Goal: Task Accomplishment & Management: Complete application form

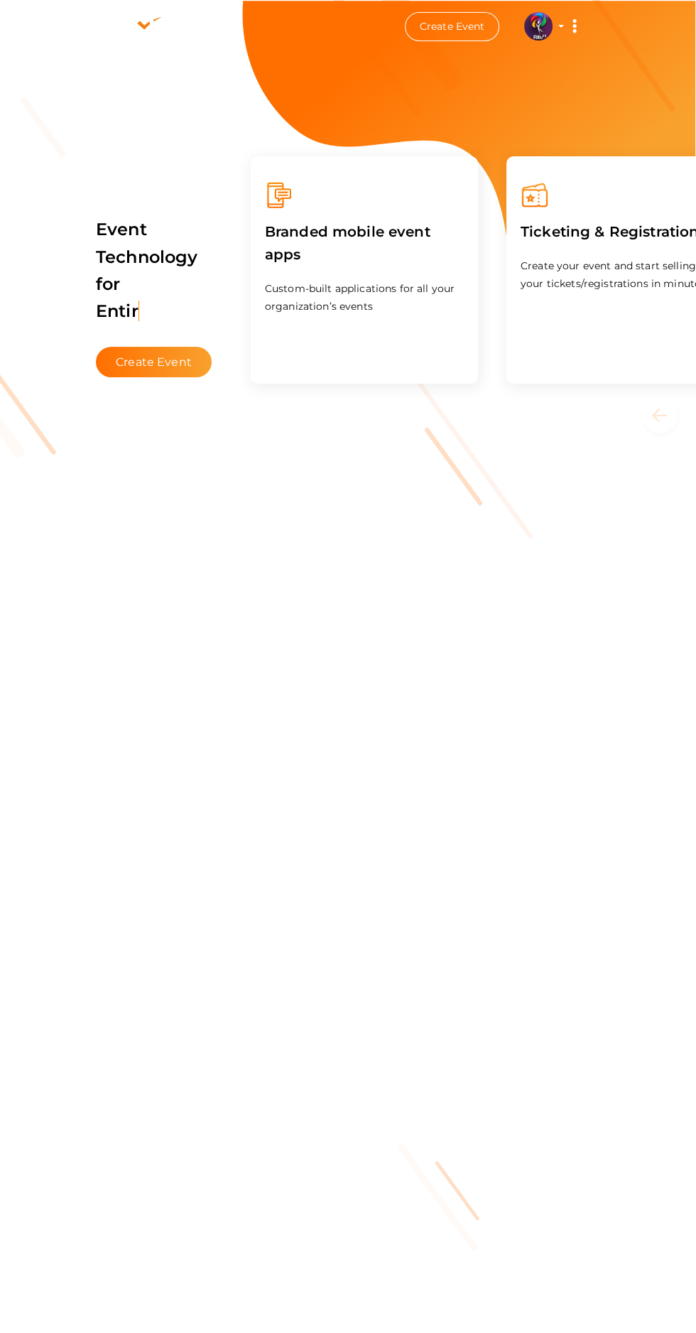
click at [168, 347] on button "Create Event" at bounding box center [154, 362] width 116 height 31
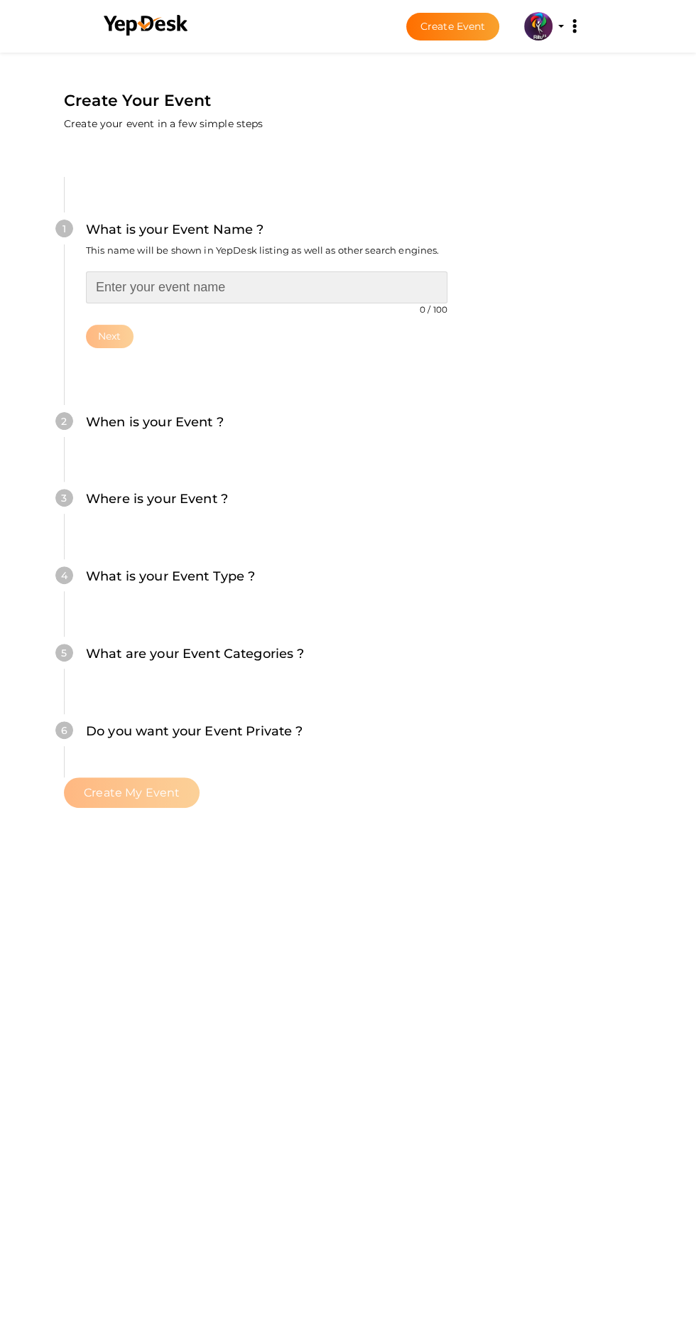
click at [278, 271] on input "text" at bounding box center [267, 287] width 362 height 32
click at [217, 271] on input "text" at bounding box center [267, 287] width 362 height 32
click at [161, 271] on input "Bgmi" at bounding box center [267, 287] width 362 height 32
click at [146, 271] on input "Bgmi" at bounding box center [267, 287] width 362 height 32
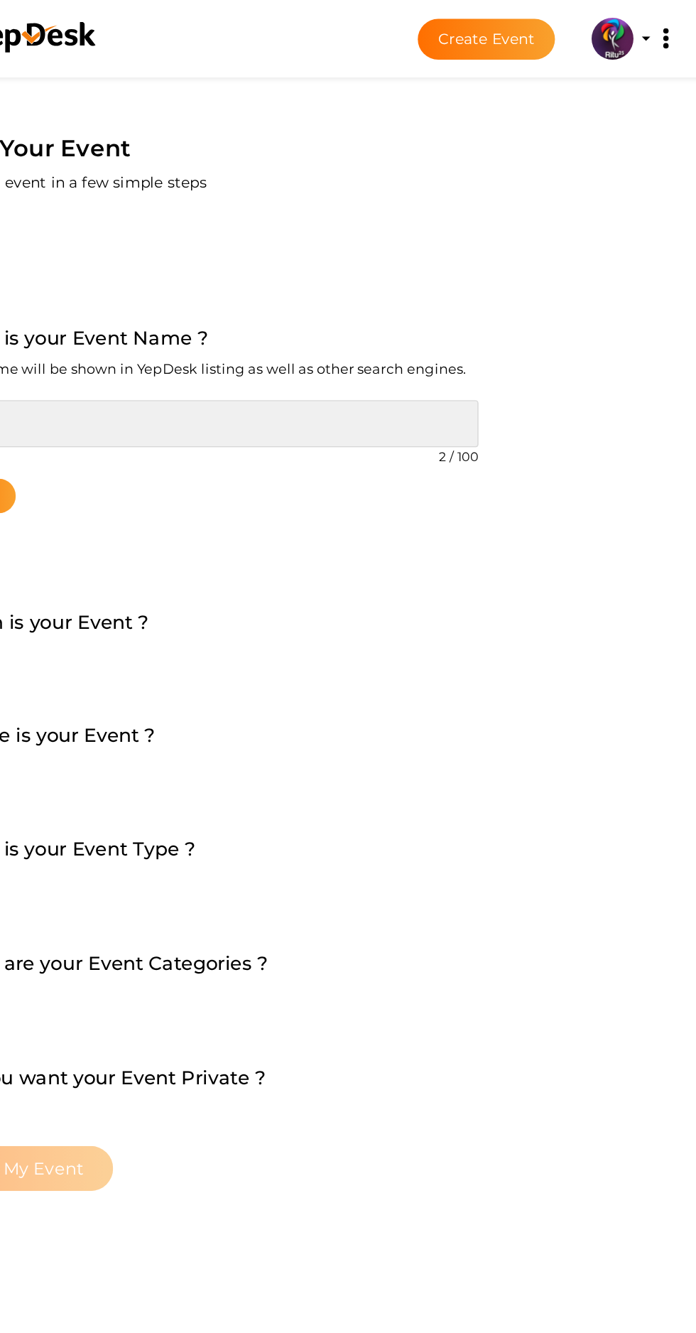
click at [209, 271] on input "mi" at bounding box center [267, 287] width 362 height 32
type input "m"
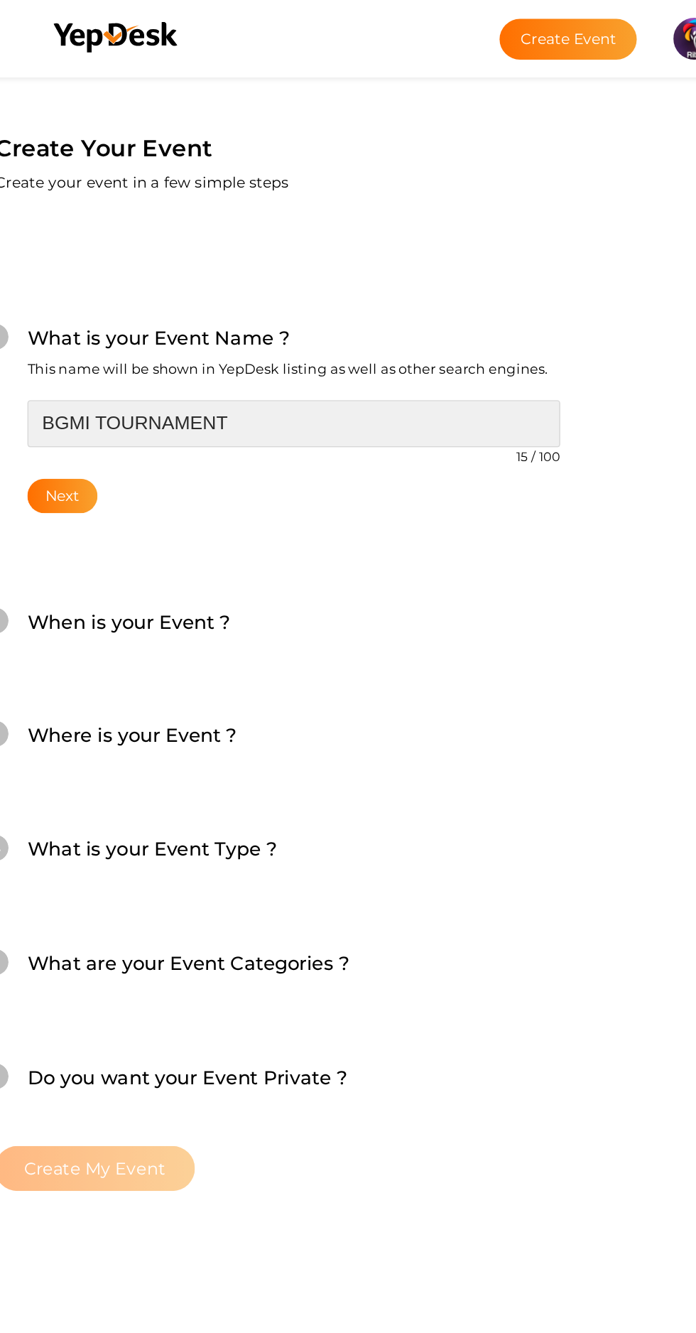
type input "BGMI TOURNAMENT"
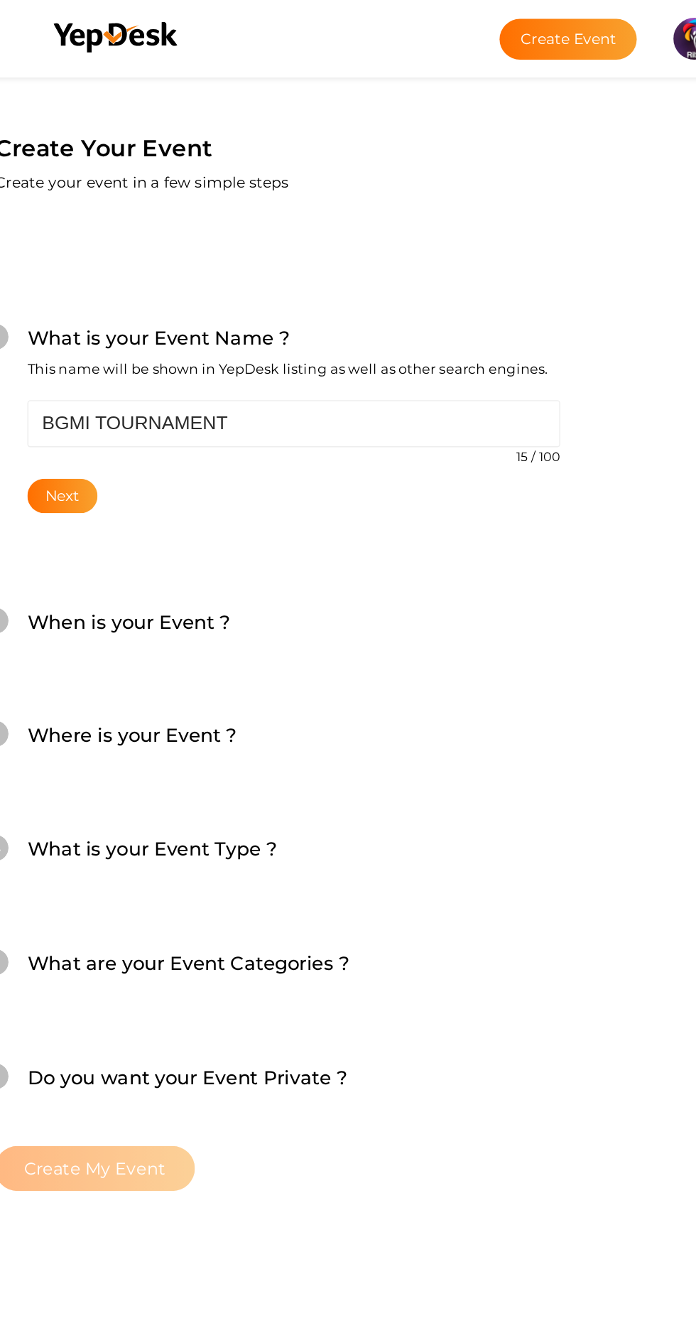
click at [134, 325] on button "Next" at bounding box center [110, 336] width 48 height 23
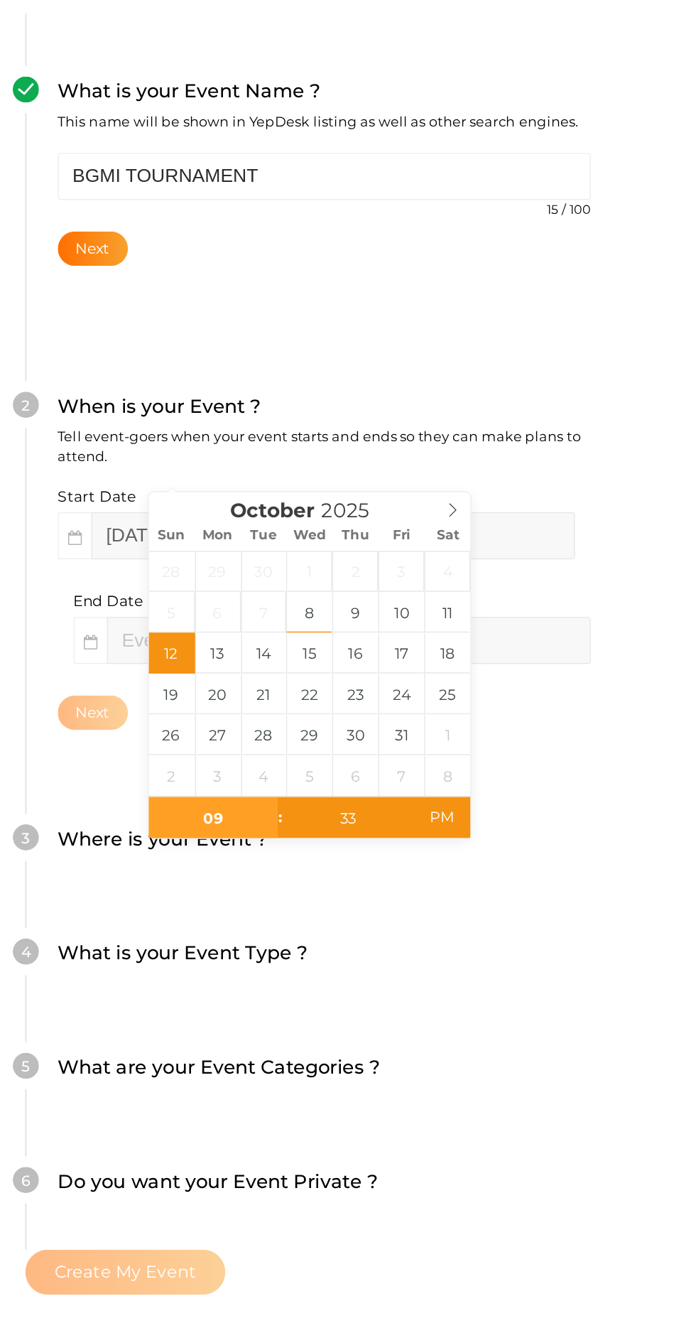
scroll to position [93, 0]
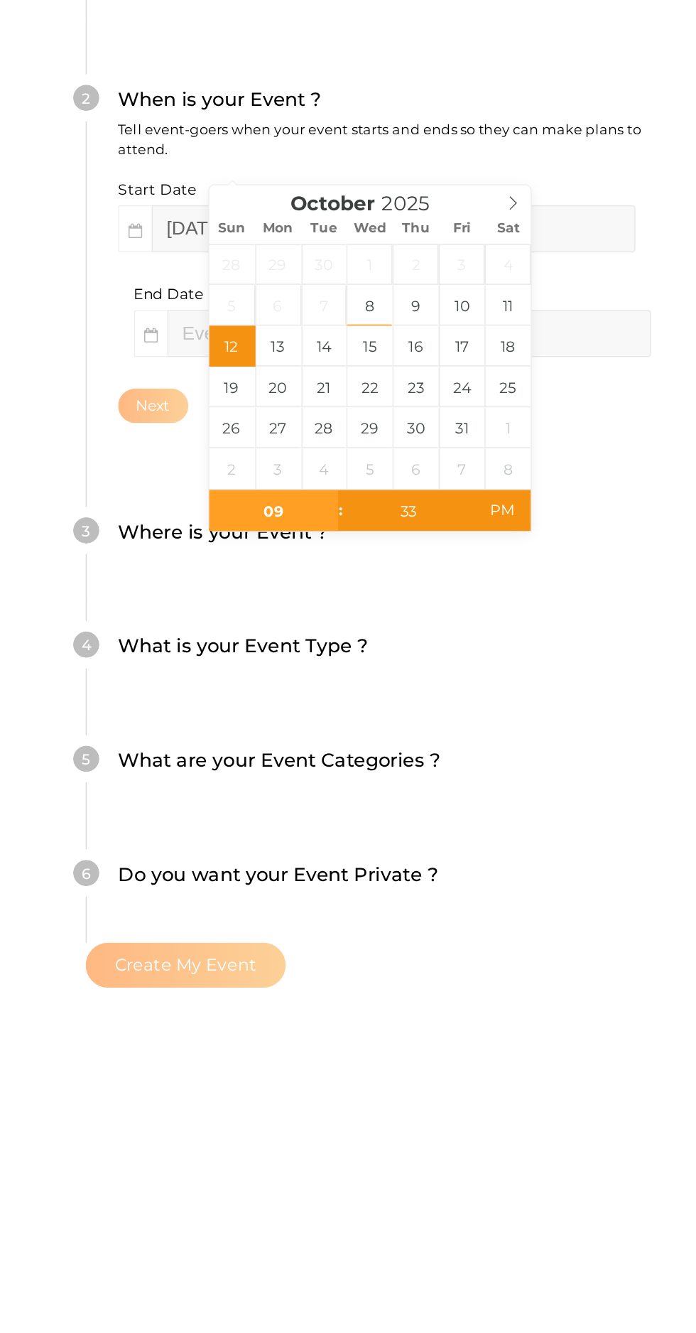
type input "[DATE] 9:33 PM"
click at [419, 564] on input "text" at bounding box center [283, 580] width 328 height 32
type input "11"
type input "33"
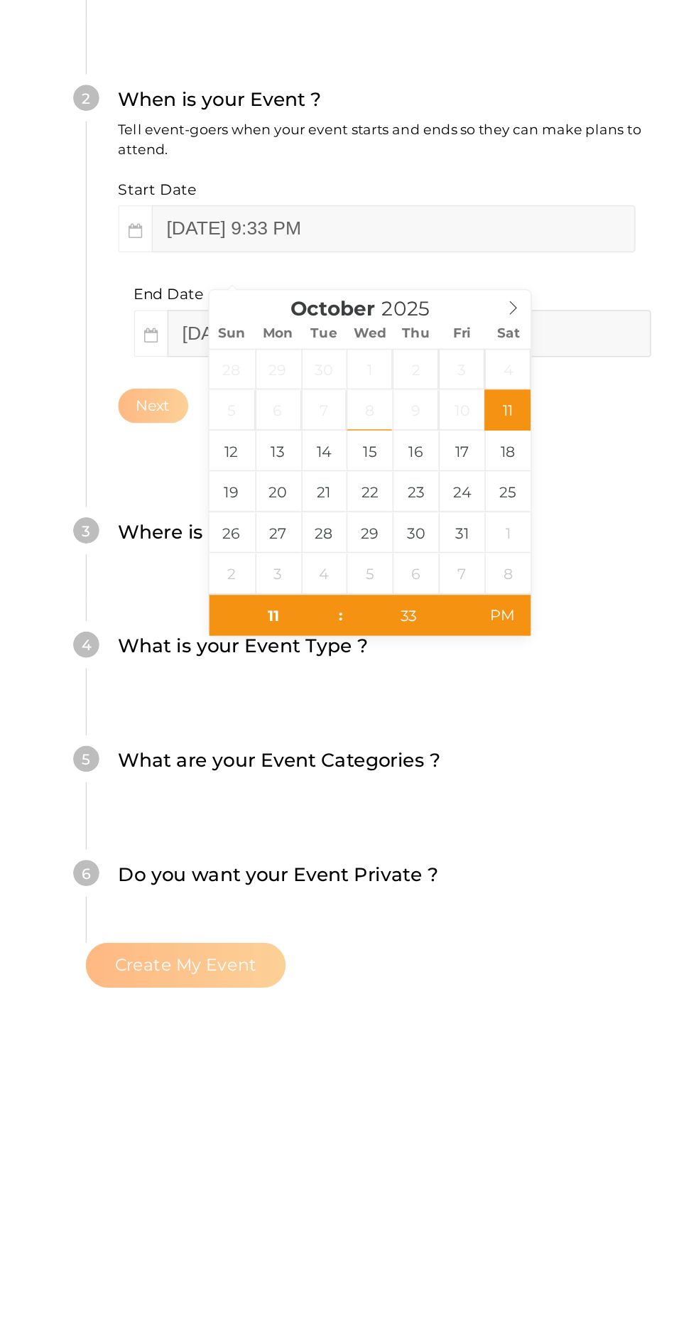
type input "[DATE] 11:33 PM"
click at [390, 937] on div "Do you want your Event Private ? Choose how discoverable you want your event to…" at bounding box center [267, 954] width 362 height 35
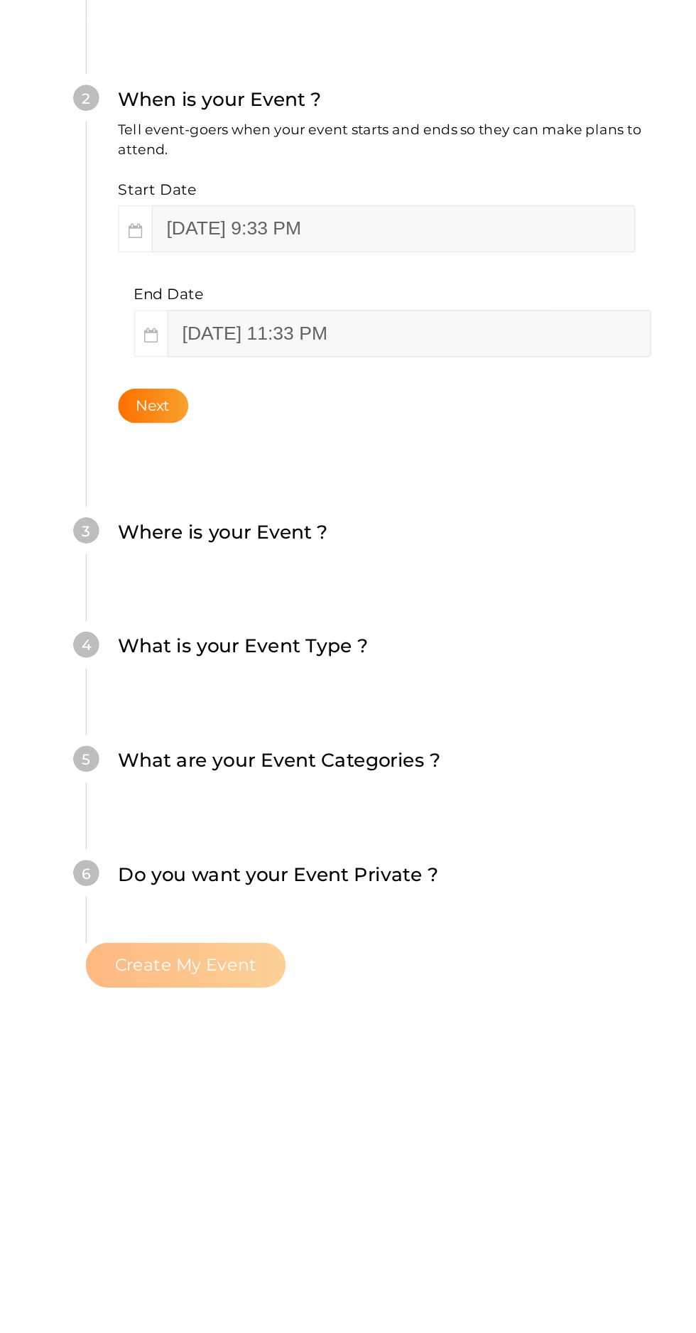
click at [131, 618] on button "Next" at bounding box center [110, 629] width 48 height 23
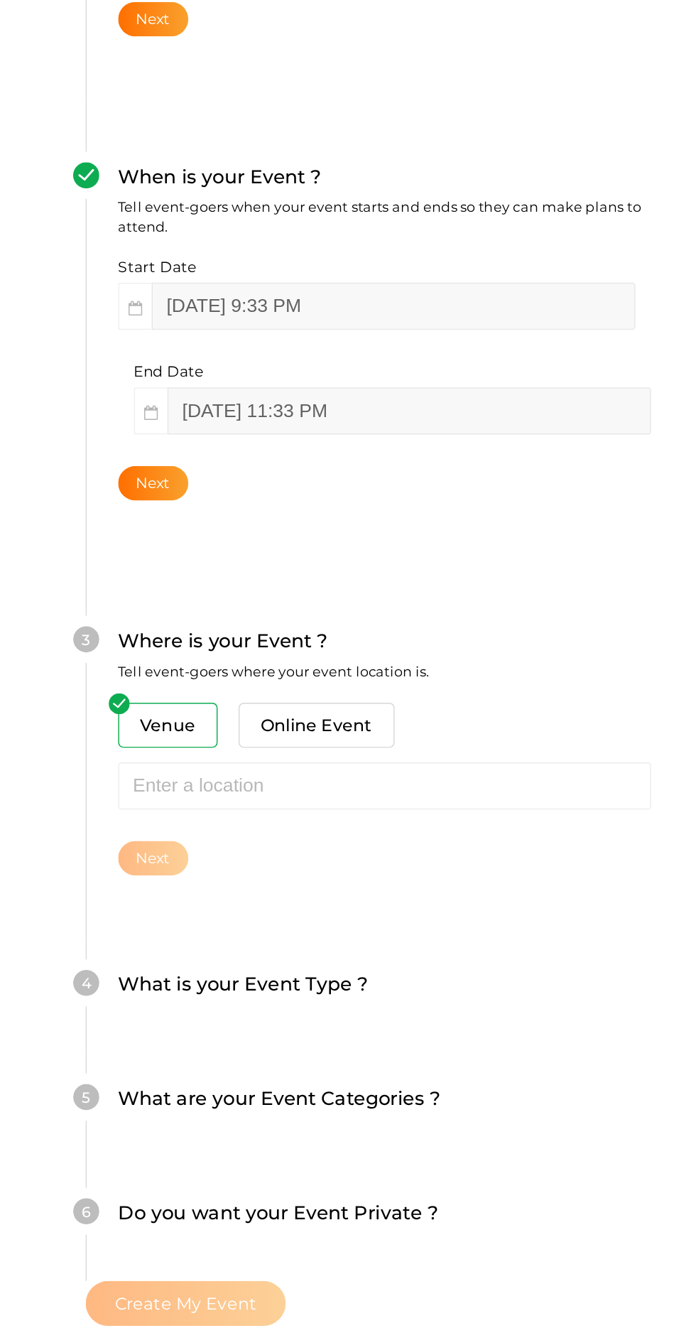
scroll to position [154, 0]
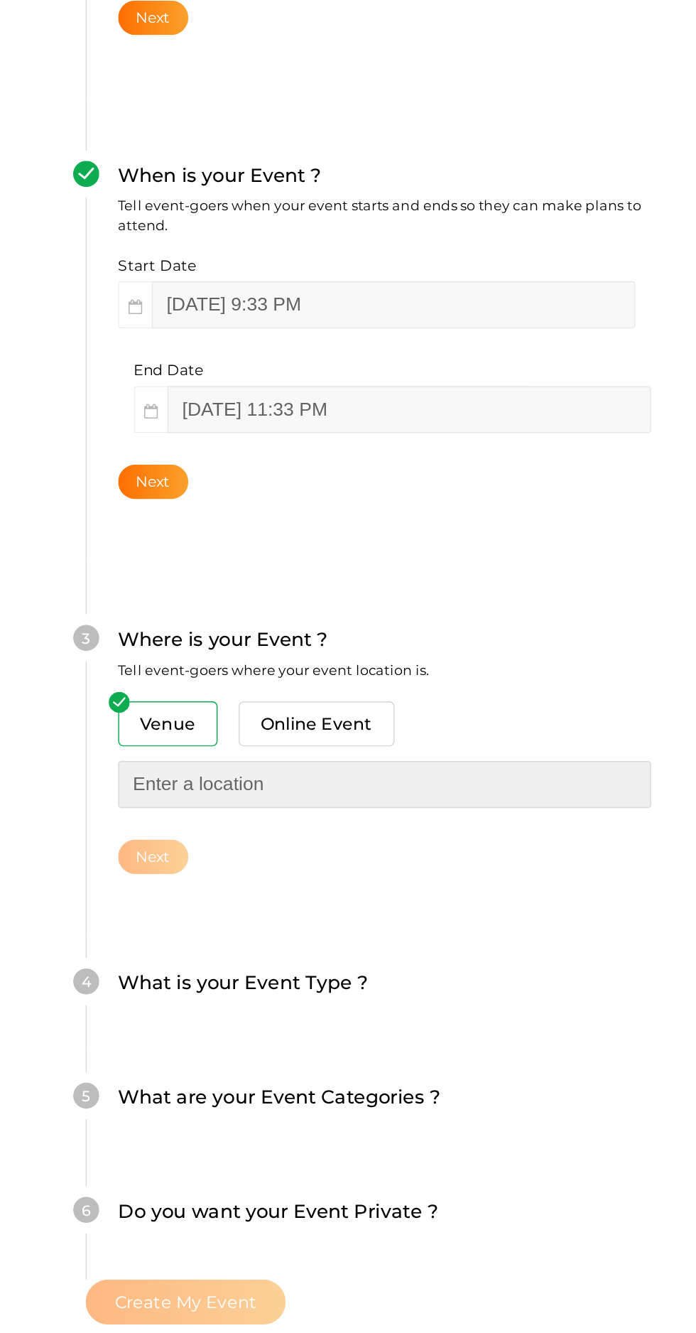
click at [237, 686] on input "text" at bounding box center [267, 702] width 362 height 32
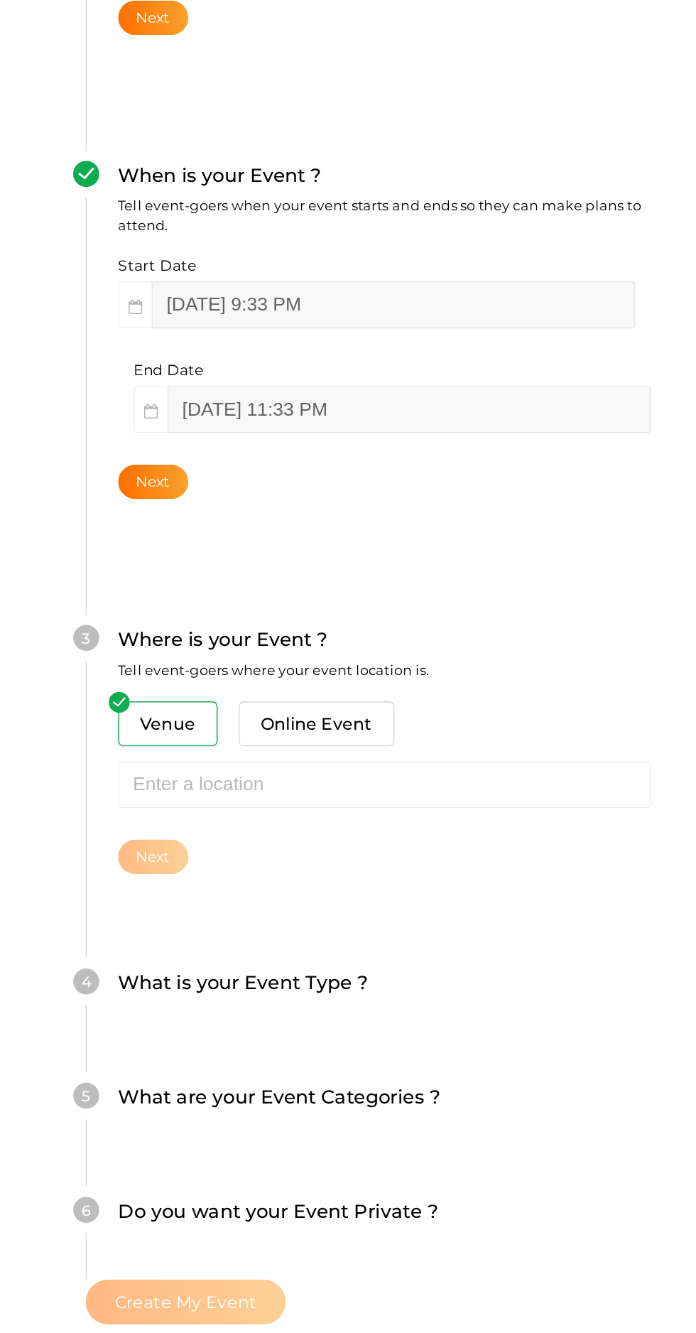
click at [274, 707] on span "Online Event" at bounding box center [221, 722] width 106 height 31
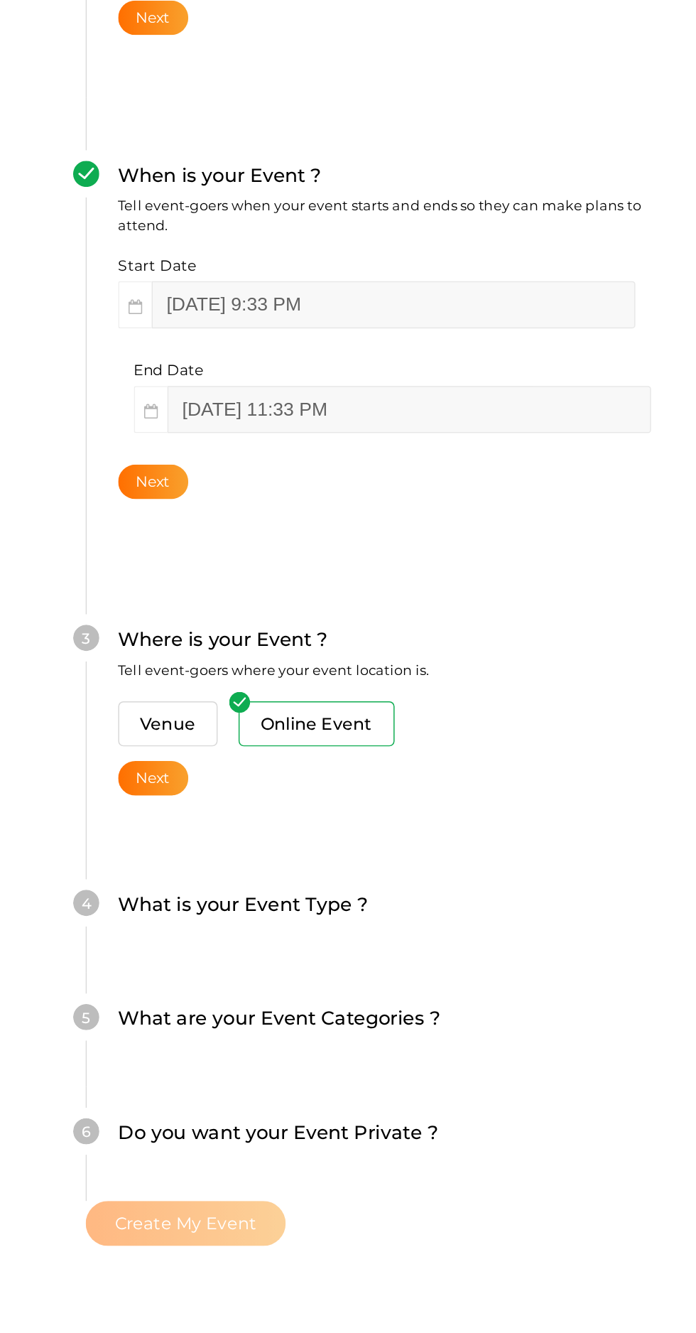
scroll to position [0, 0]
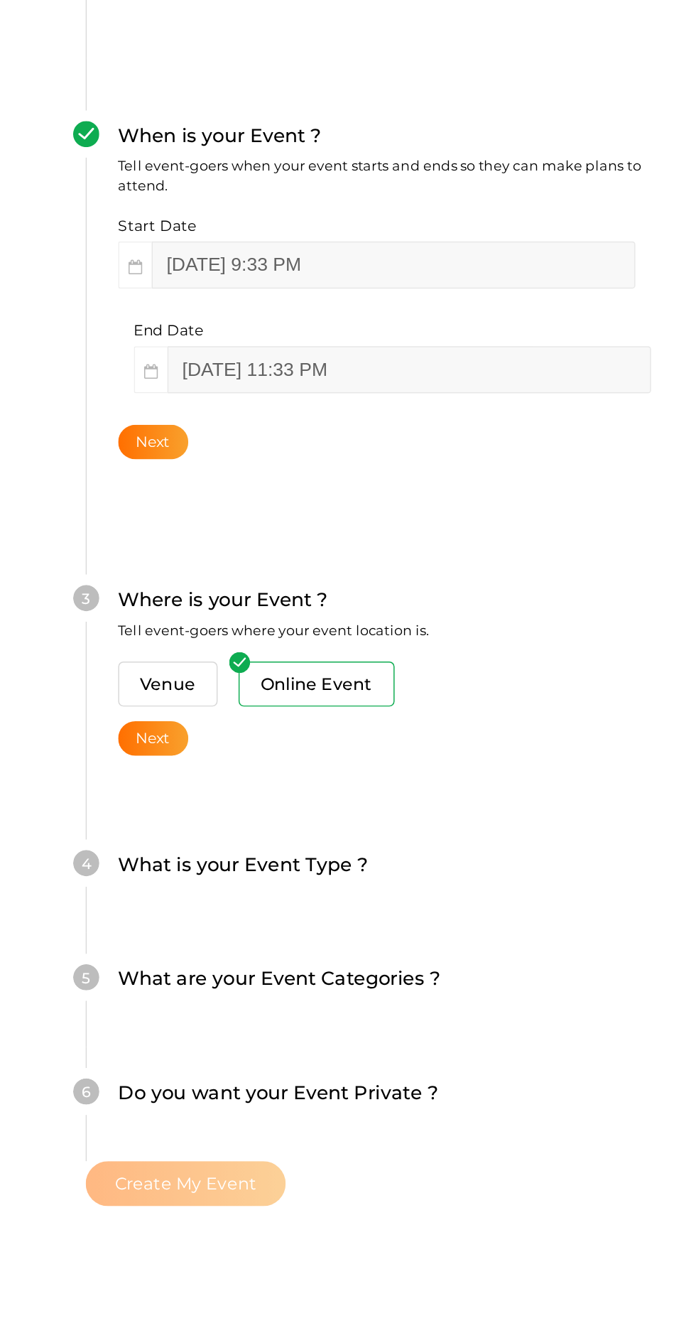
click at [134, 841] on button "Next" at bounding box center [110, 852] width 48 height 23
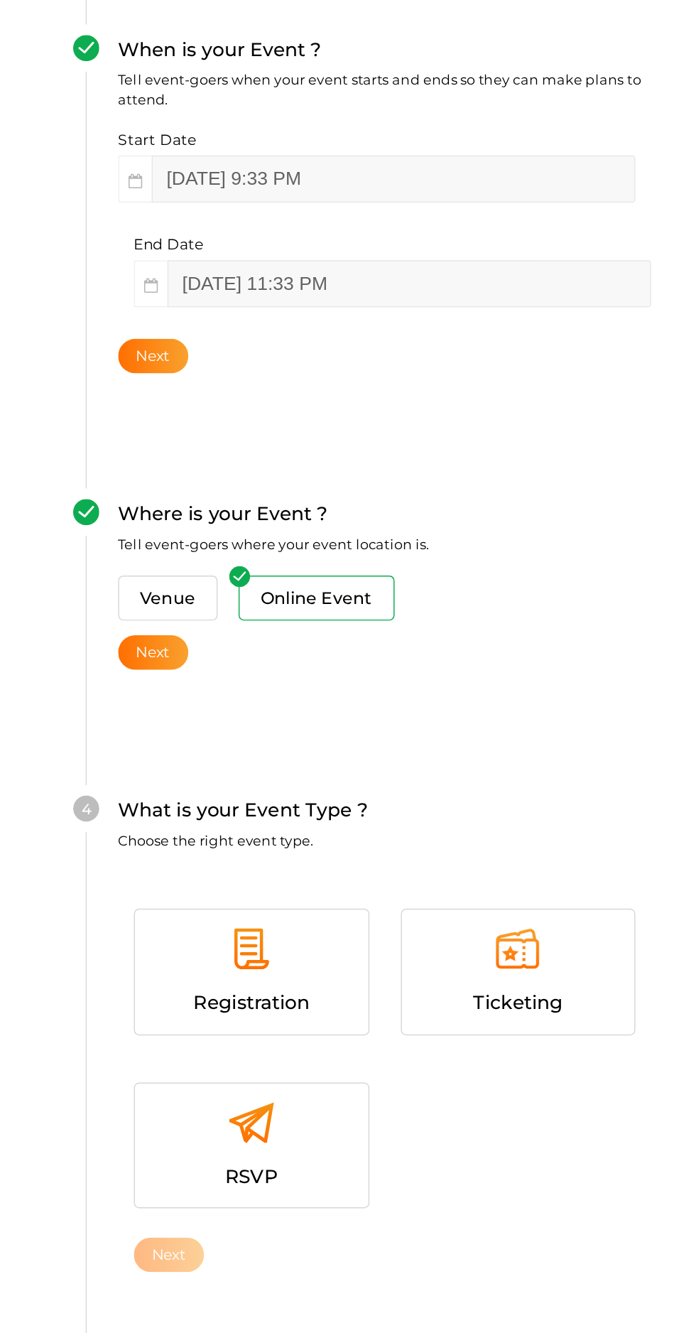
scroll to position [262, 0]
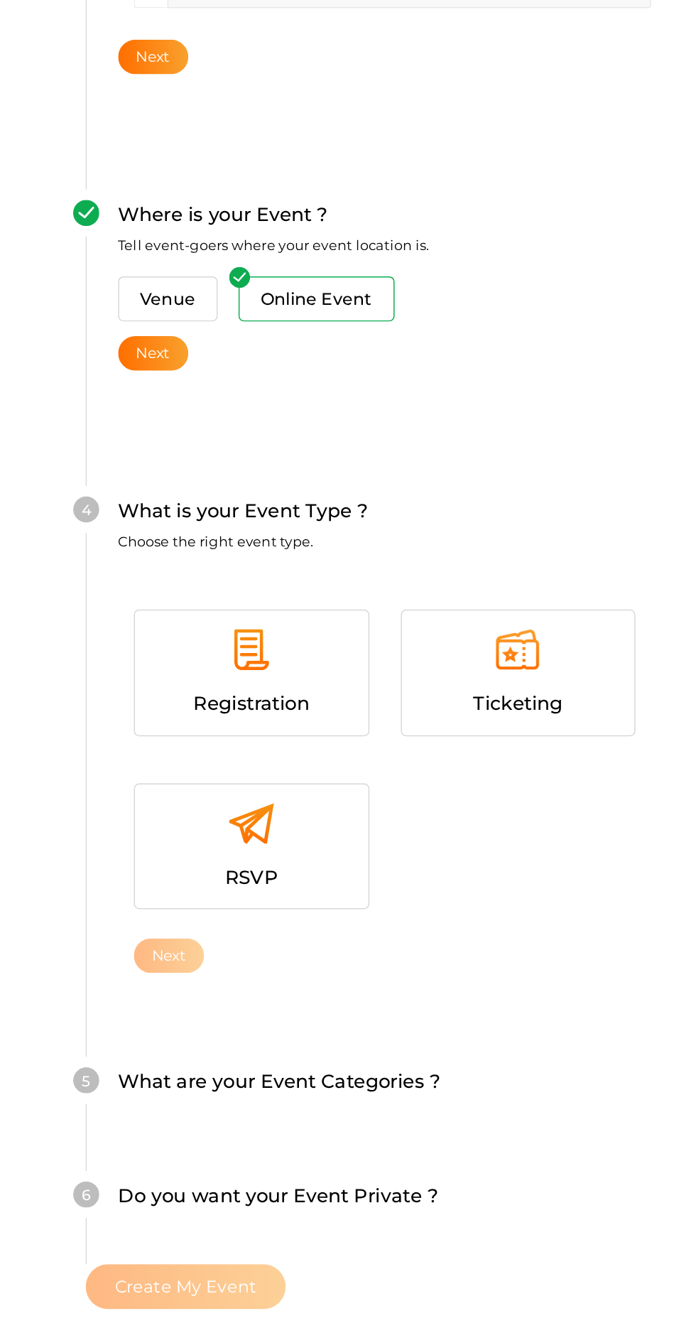
click at [245, 776] on div at bounding box center [176, 797] width 137 height 43
click at [138, 988] on button "Next" at bounding box center [121, 999] width 48 height 23
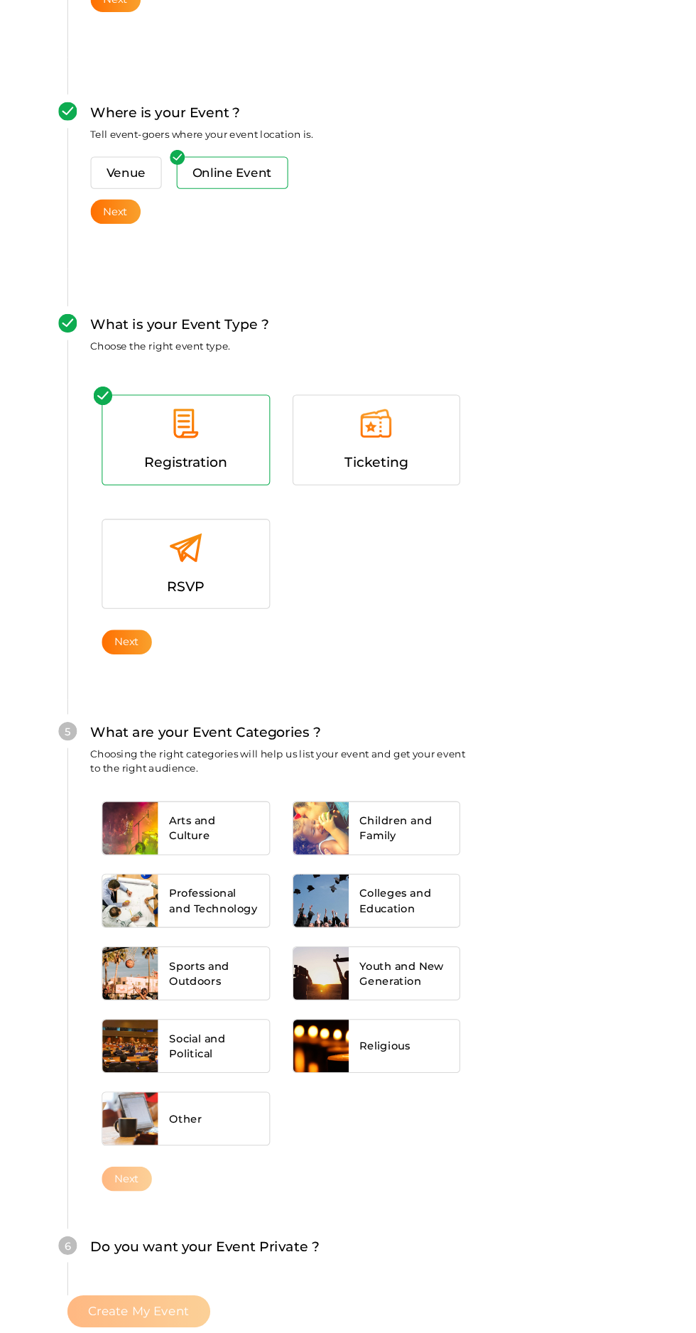
scroll to position [581, 0]
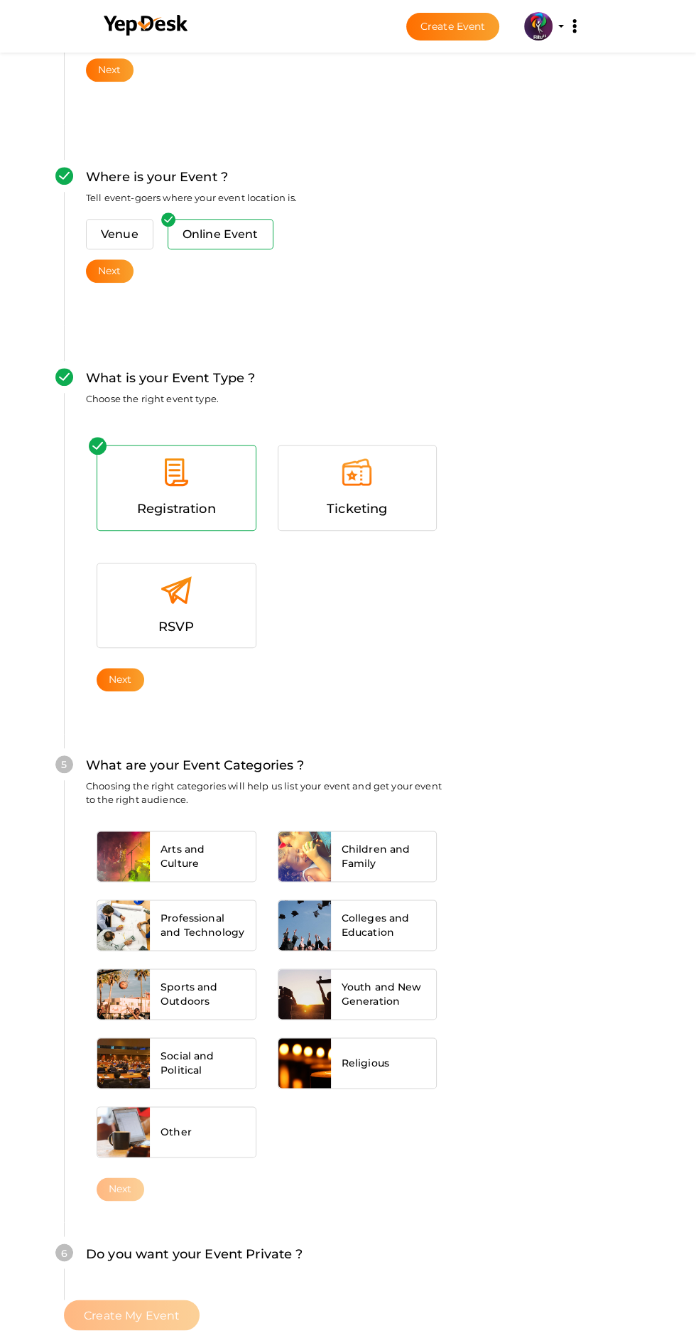
click at [244, 842] on span "Arts and Culture" at bounding box center [203, 856] width 84 height 28
click at [230, 911] on span "Professional and Technology" at bounding box center [203, 925] width 84 height 28
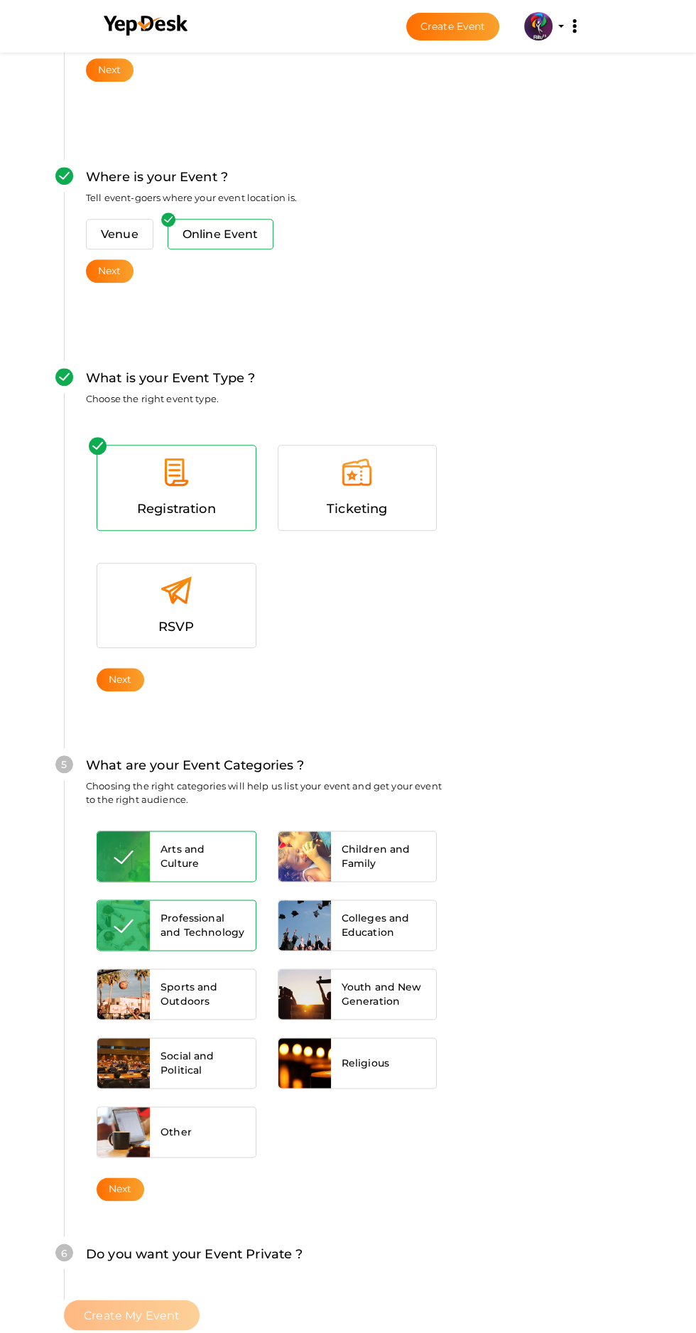
click at [144, 1177] on button "Next" at bounding box center [121, 1188] width 48 height 23
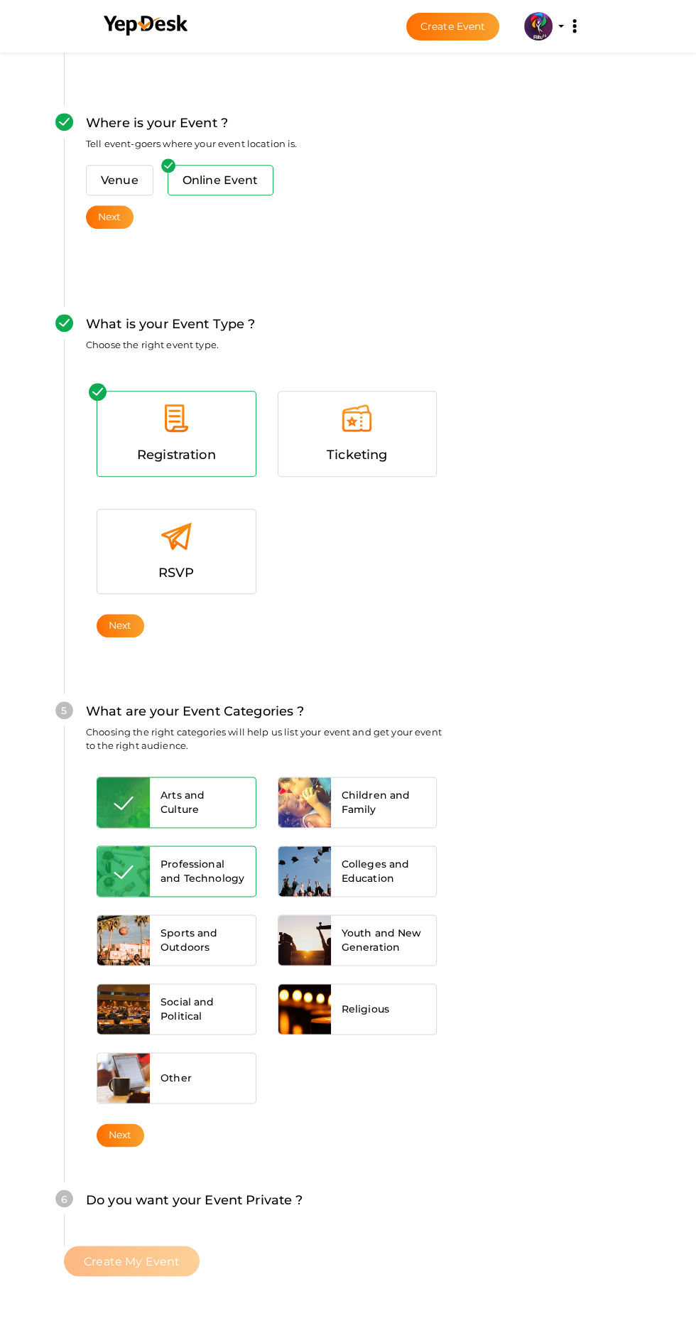
scroll to position [781, 0]
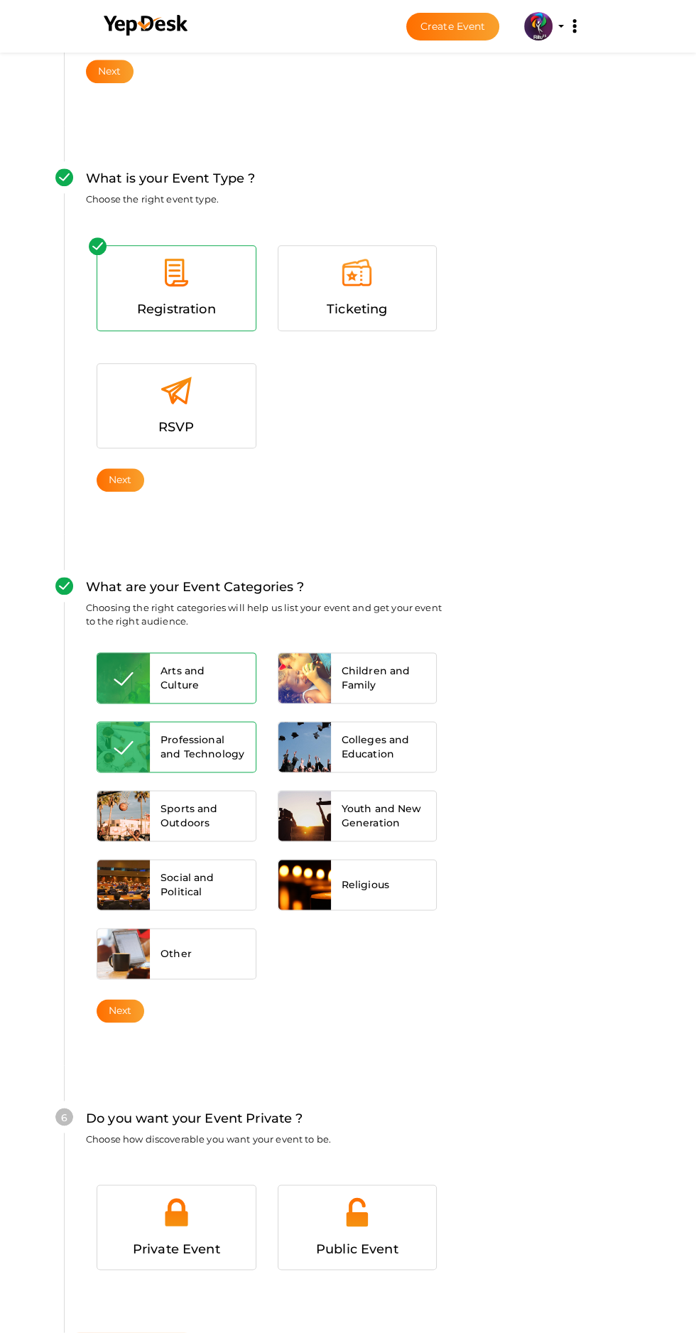
click at [373, 1196] on img at bounding box center [357, 1212] width 32 height 32
click at [172, 1332] on span "Create My Event" at bounding box center [132, 1348] width 96 height 14
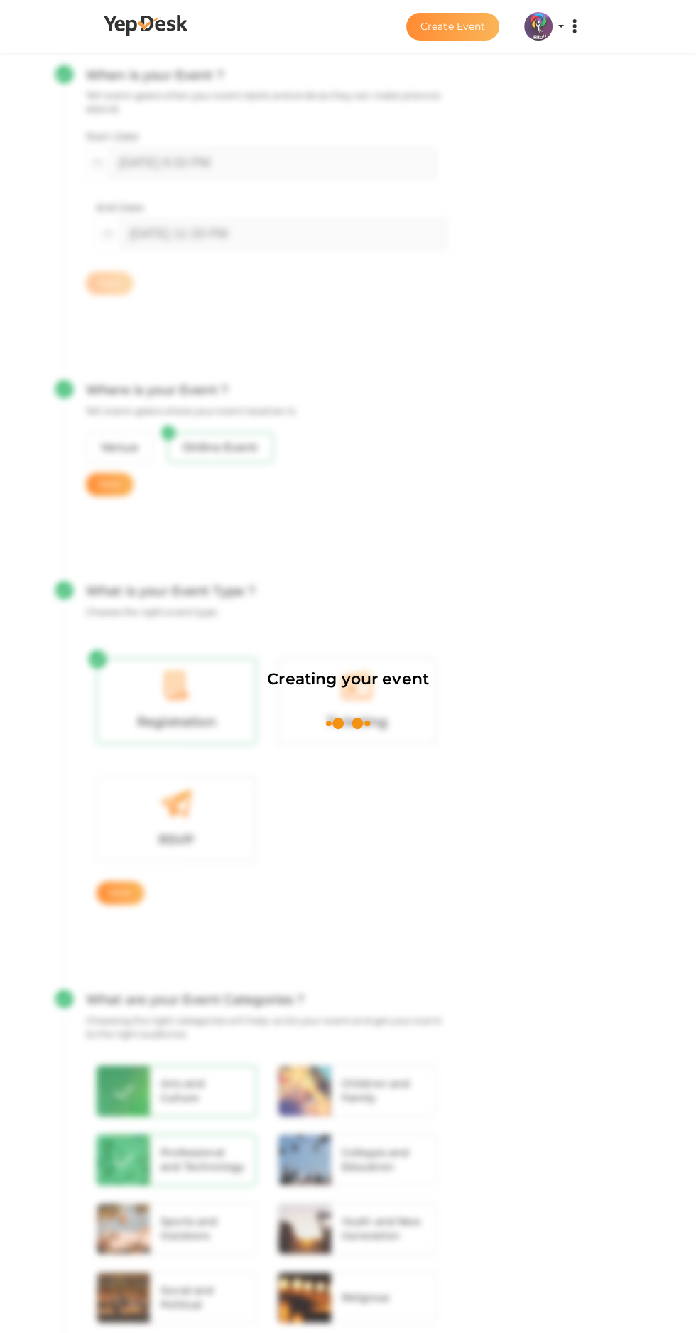
scroll to position [213, 0]
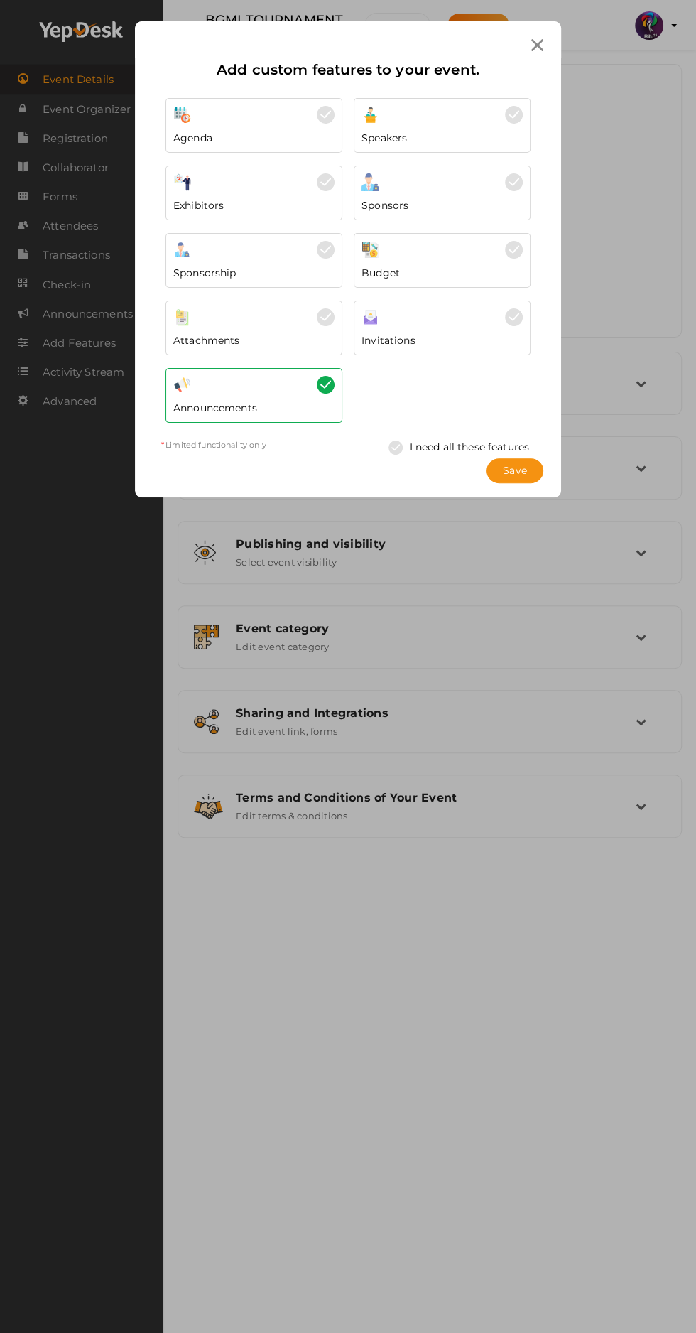
click at [531, 433] on link "I need all these features" at bounding box center [460, 446] width 156 height 27
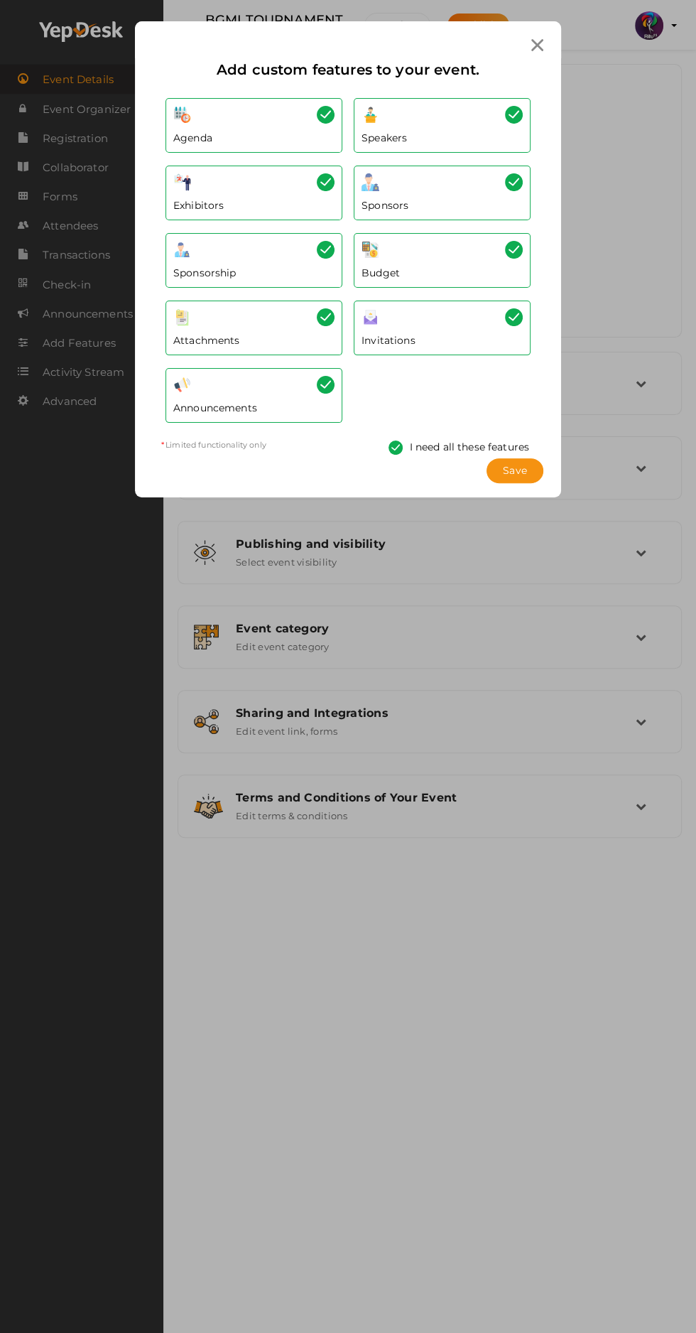
click at [518, 463] on span "Save" at bounding box center [515, 470] width 24 height 15
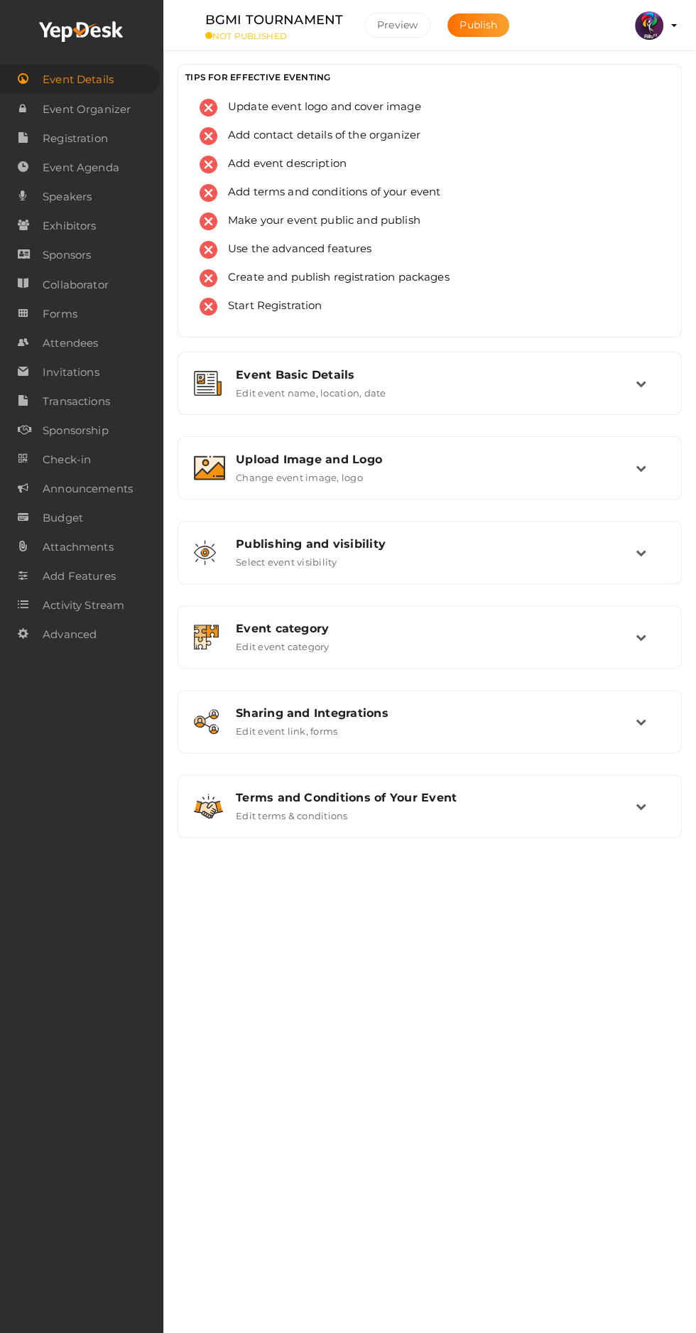
click at [52, 141] on span "Registration" at bounding box center [75, 138] width 65 height 28
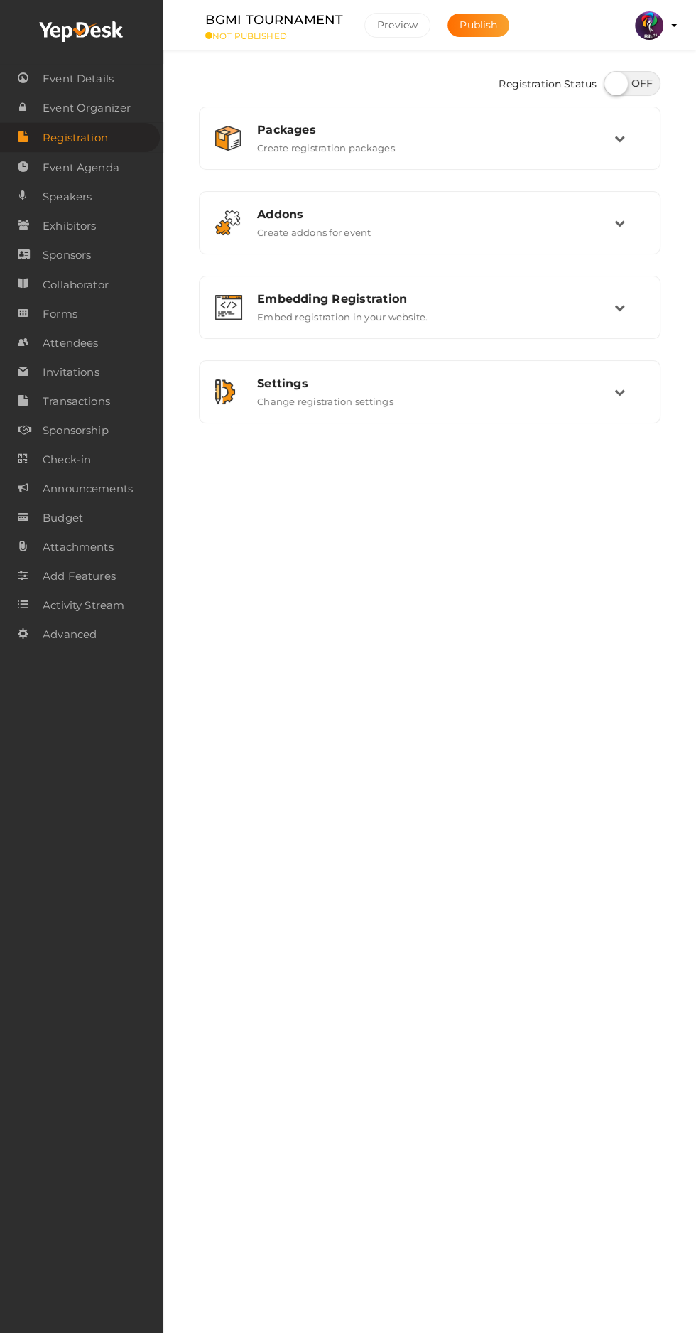
click at [448, 123] on div "Packages" at bounding box center [435, 130] width 357 height 14
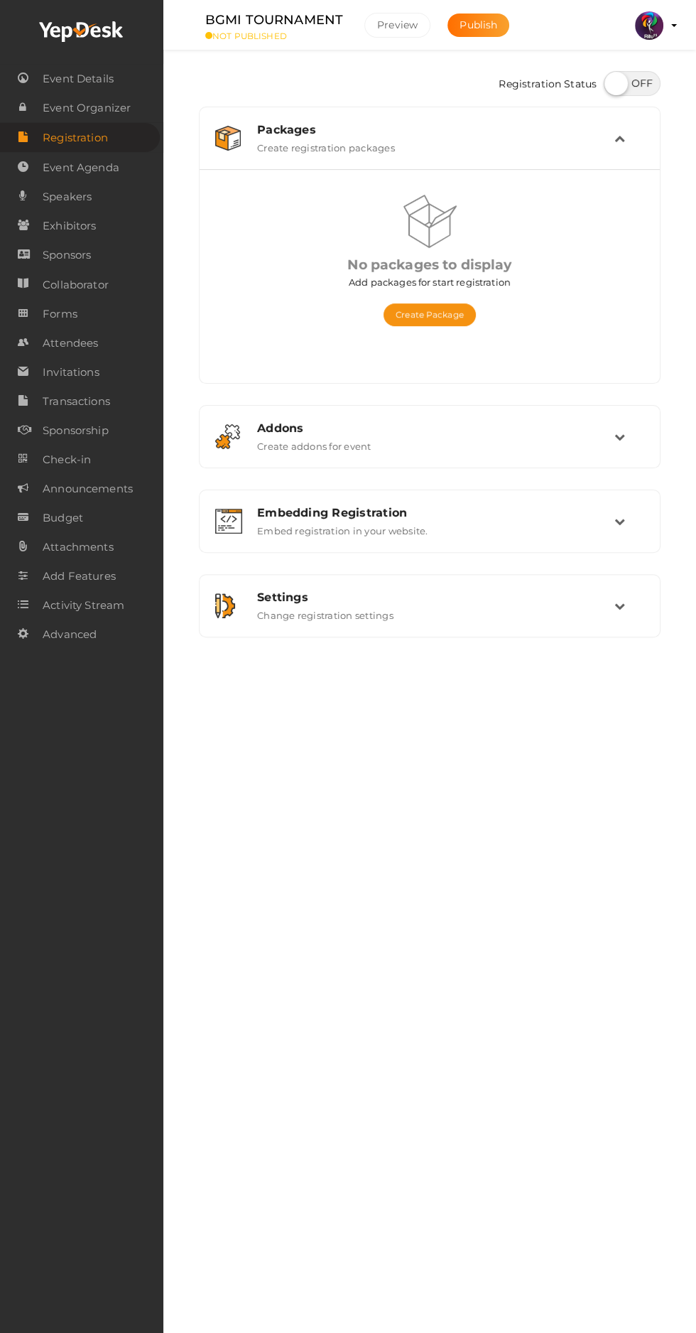
click at [619, 90] on label at bounding box center [632, 83] width 57 height 25
click at [613, 83] on input "checkbox" at bounding box center [608, 78] width 9 height 9
checkbox input "true"
click at [441, 320] on button "Create Package" at bounding box center [430, 314] width 92 height 23
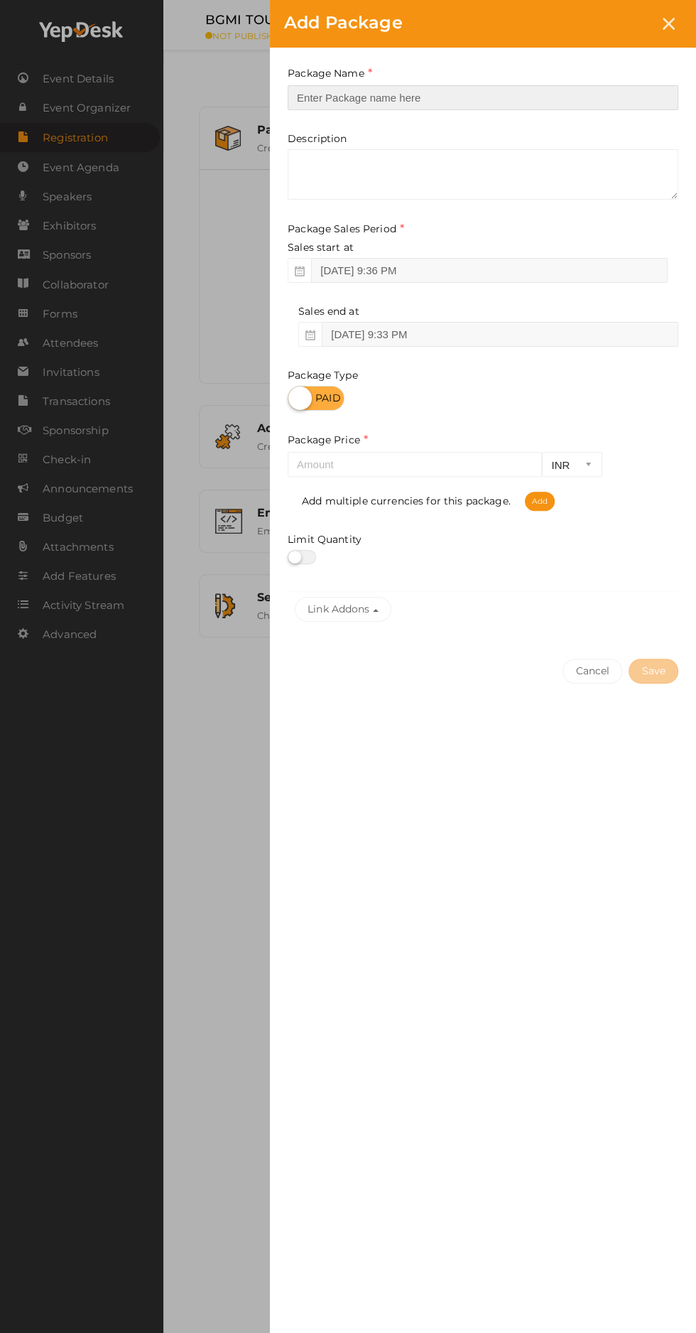
click at [514, 99] on input "text" at bounding box center [483, 97] width 391 height 25
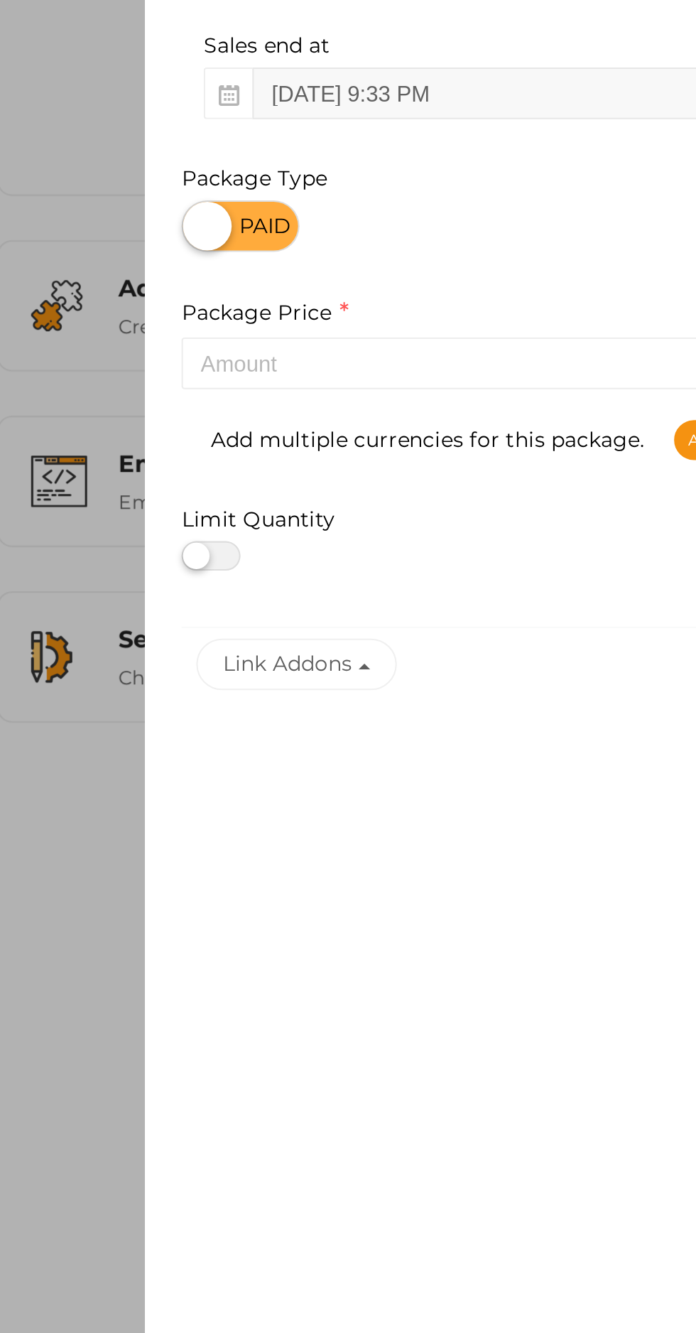
type input "BGMI REGISTERATION"
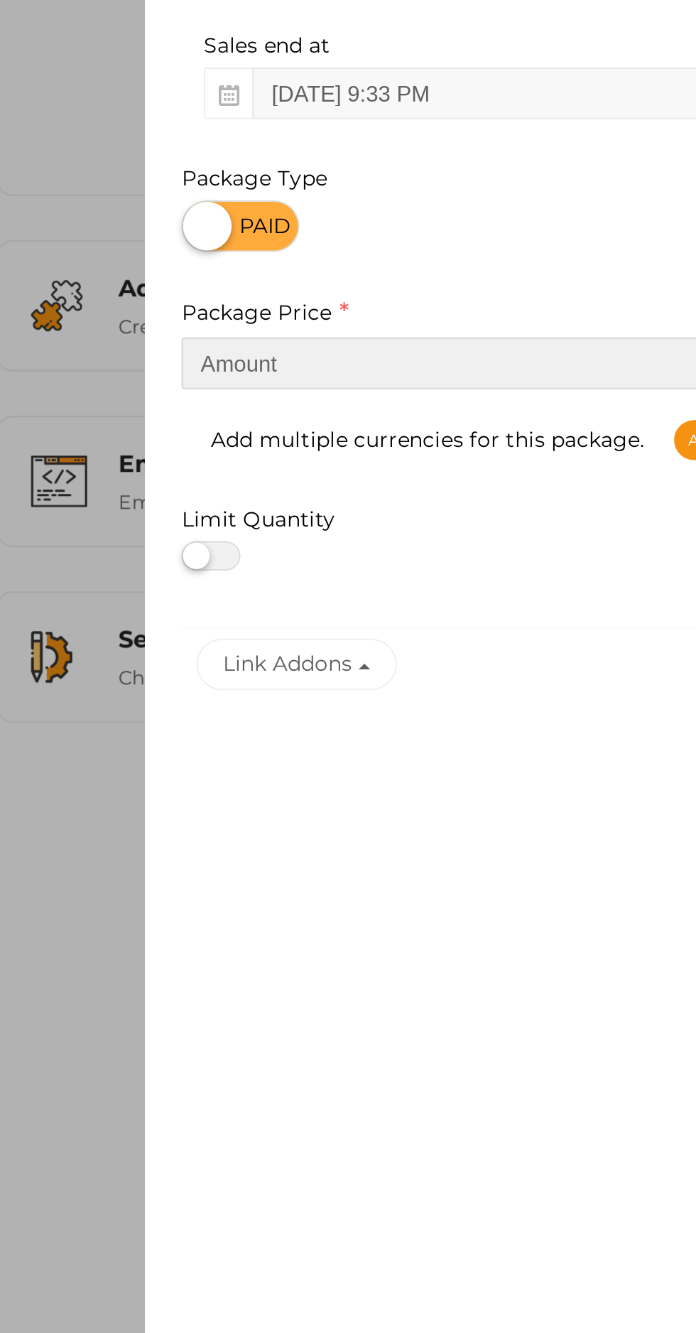
click at [408, 468] on input "number" at bounding box center [415, 464] width 254 height 25
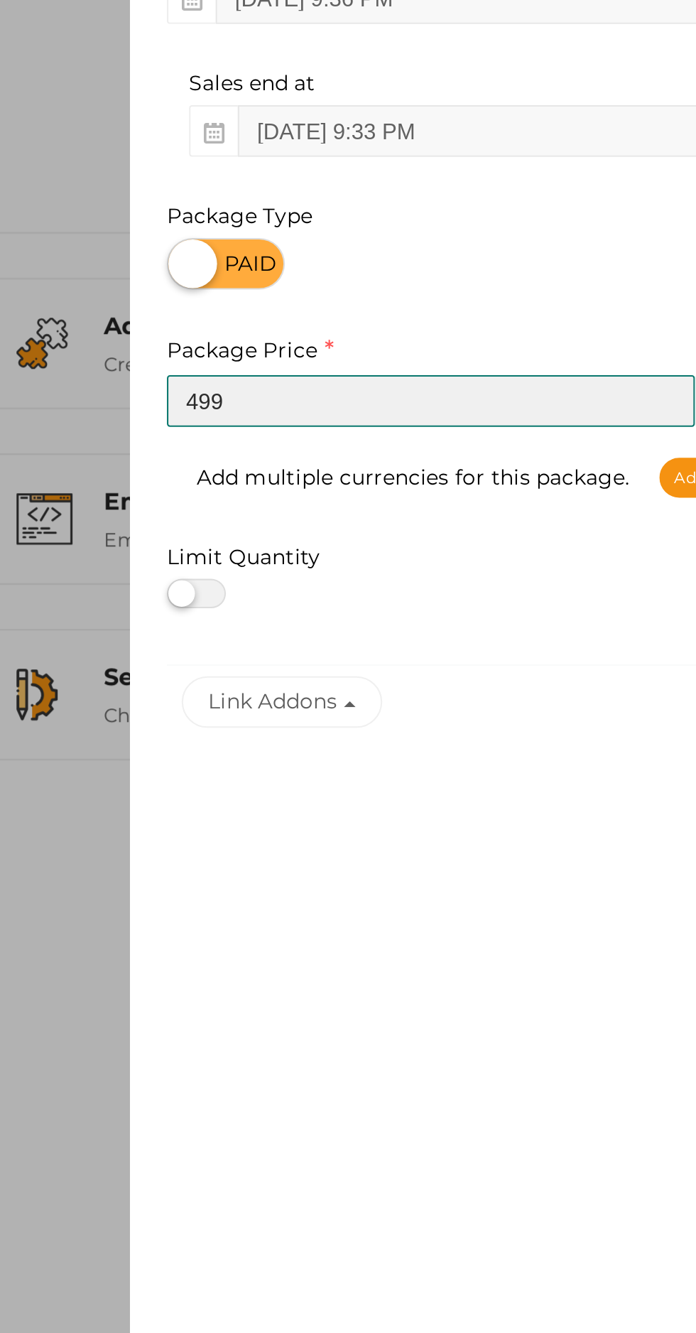
type input "499"
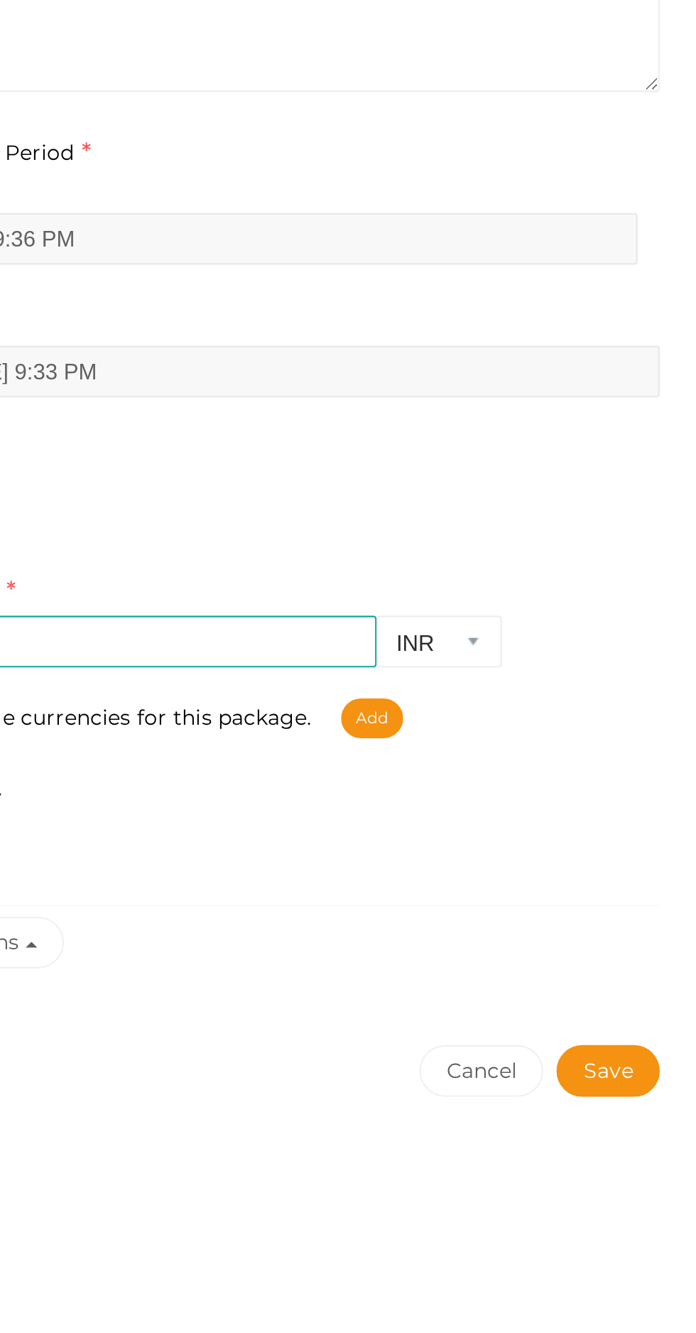
click at [665, 670] on button "Save" at bounding box center [654, 671] width 50 height 25
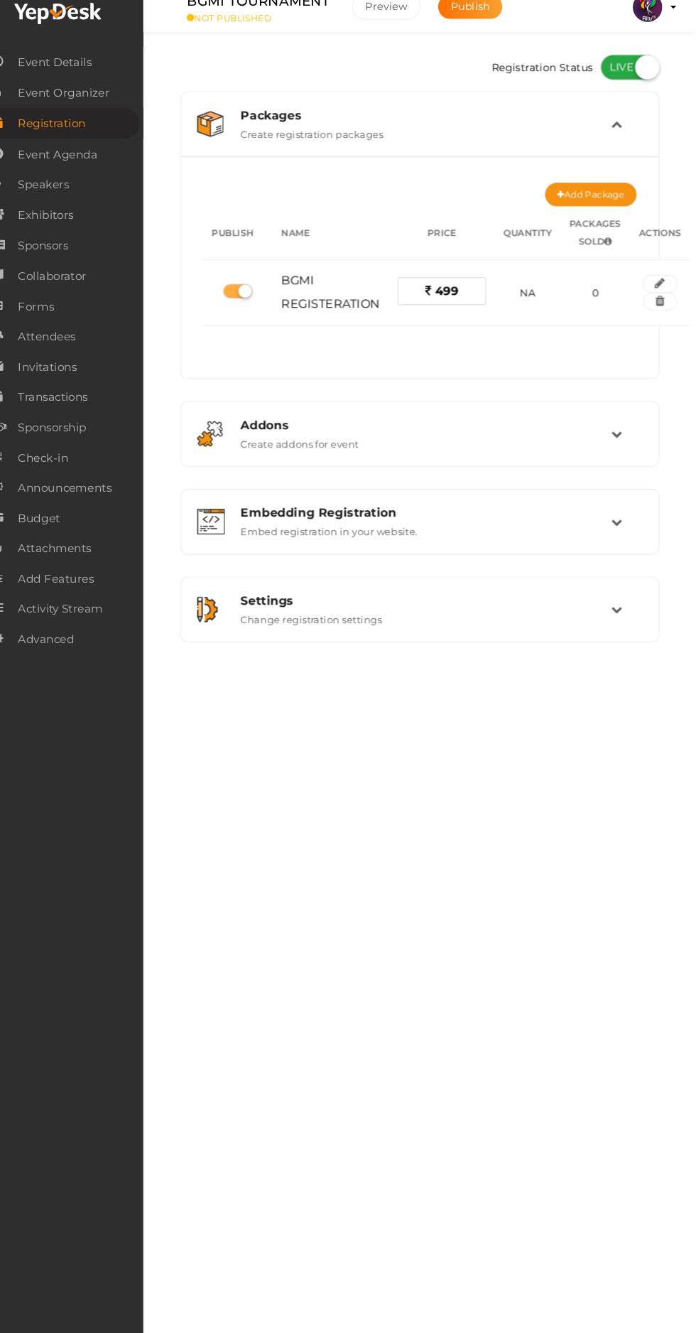
click at [108, 173] on span "Event Agenda" at bounding box center [81, 167] width 77 height 28
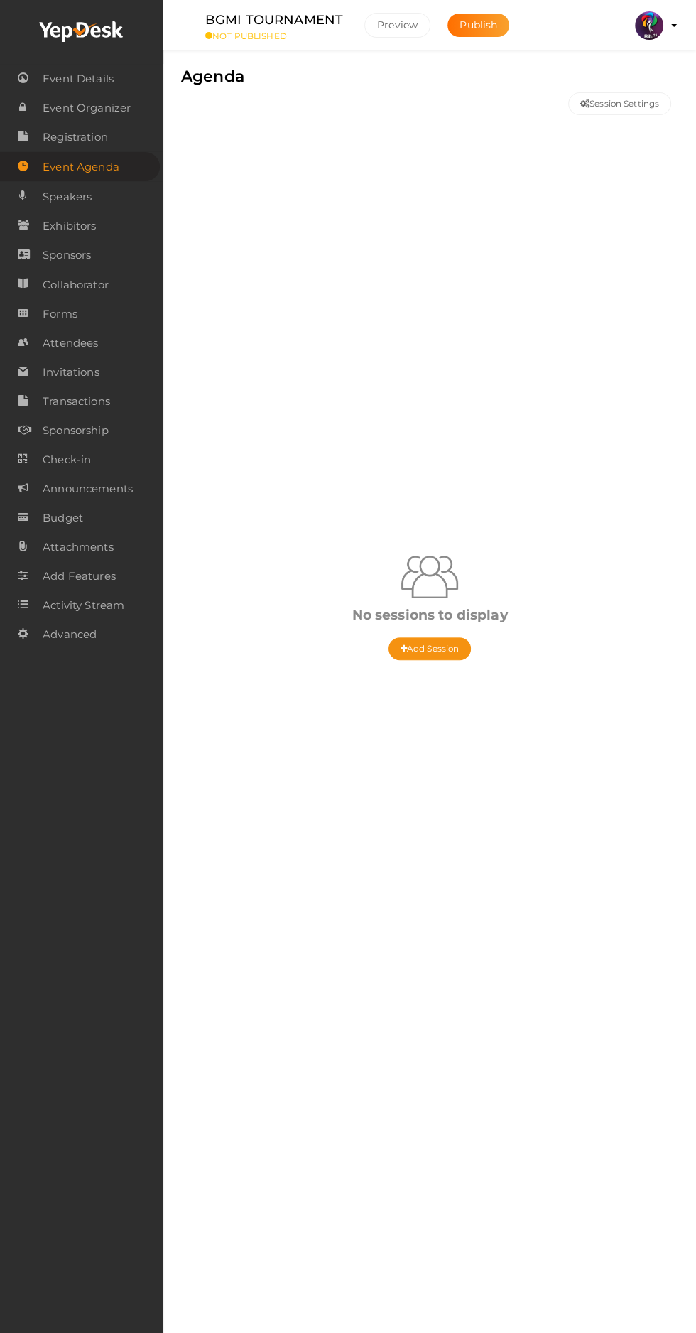
scroll to position [4, 0]
click at [121, 293] on link "Collaborator" at bounding box center [81, 283] width 163 height 29
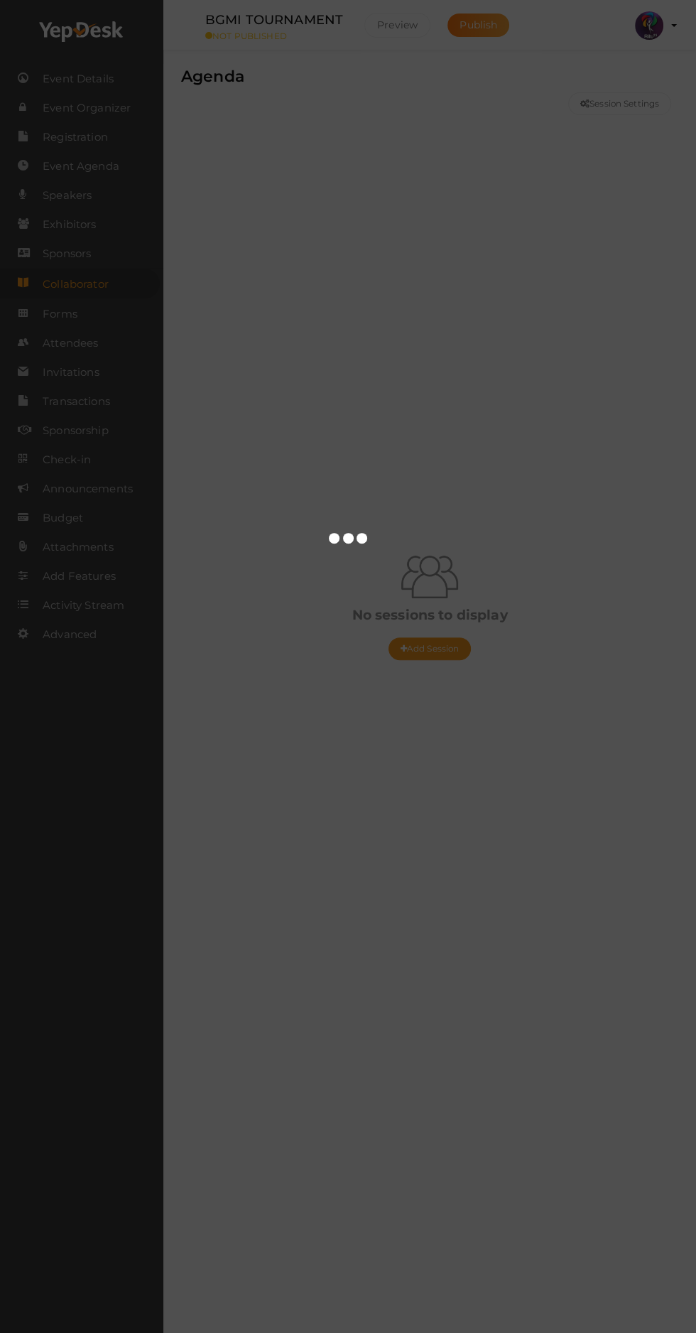
click at [93, 318] on div at bounding box center [348, 666] width 696 height 1333
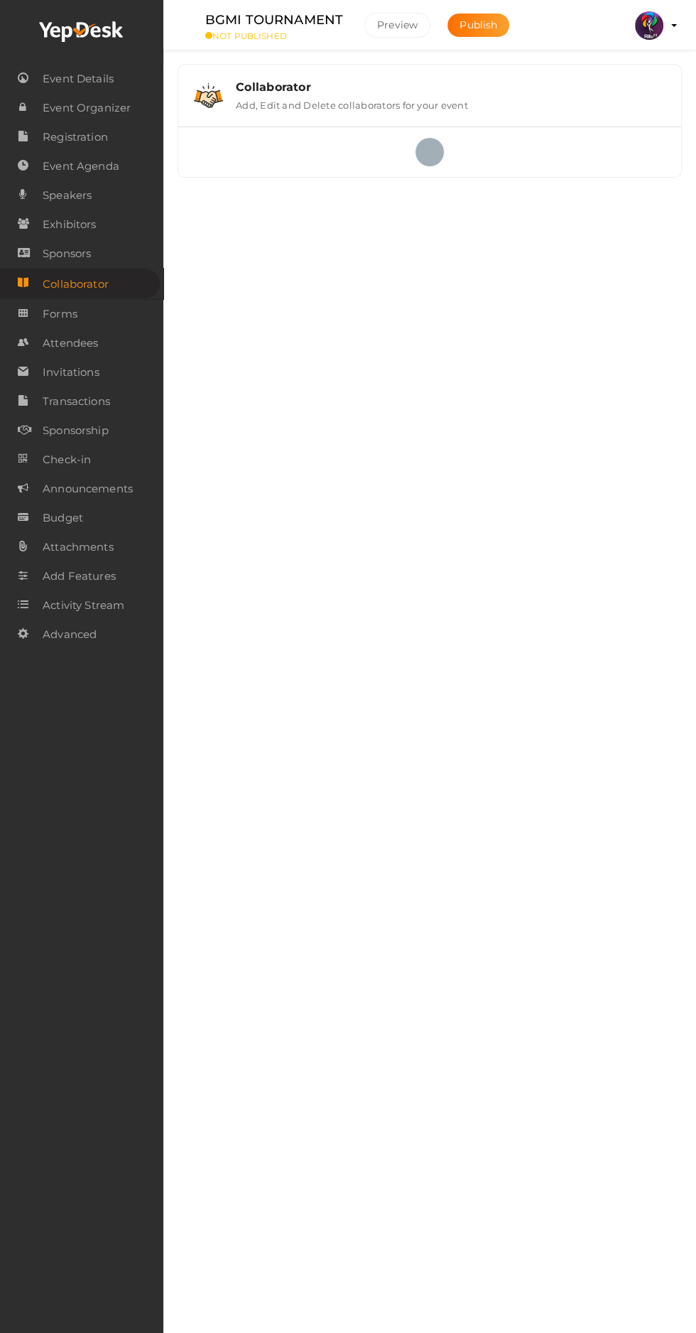
click at [94, 314] on link "Forms" at bounding box center [81, 313] width 163 height 29
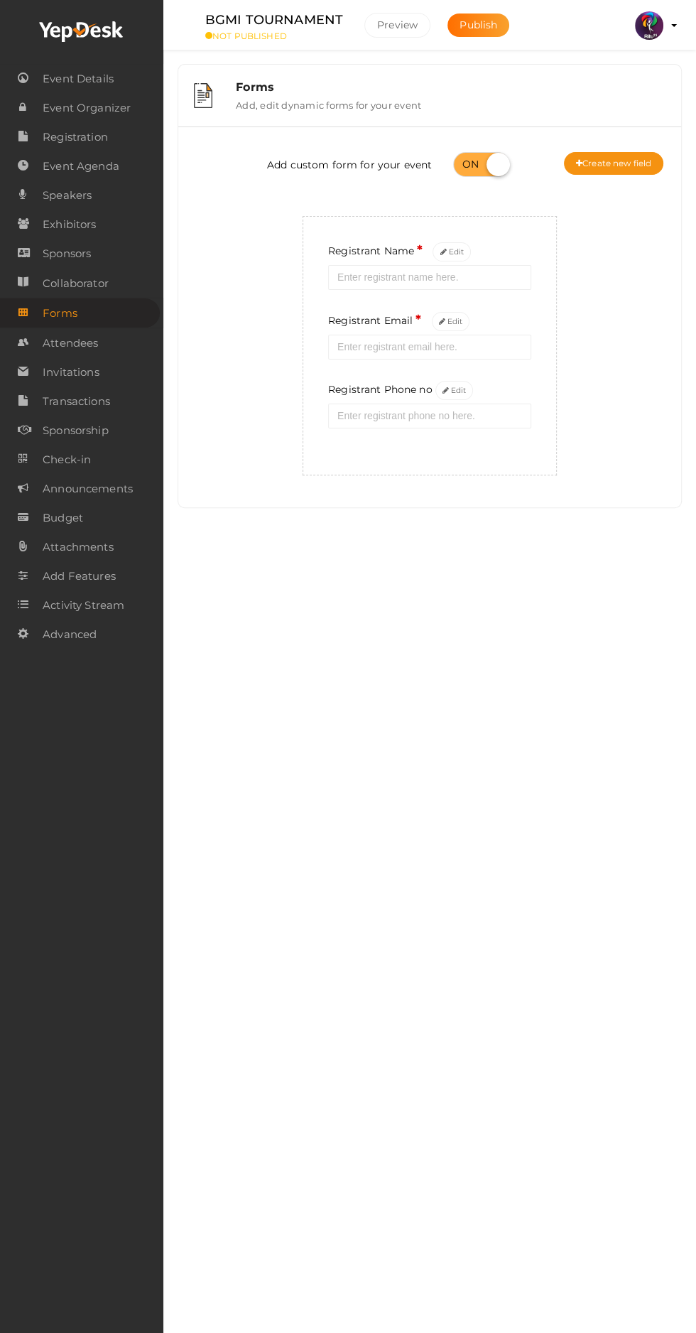
click at [443, 387] on icon at bounding box center [446, 391] width 6 height 8
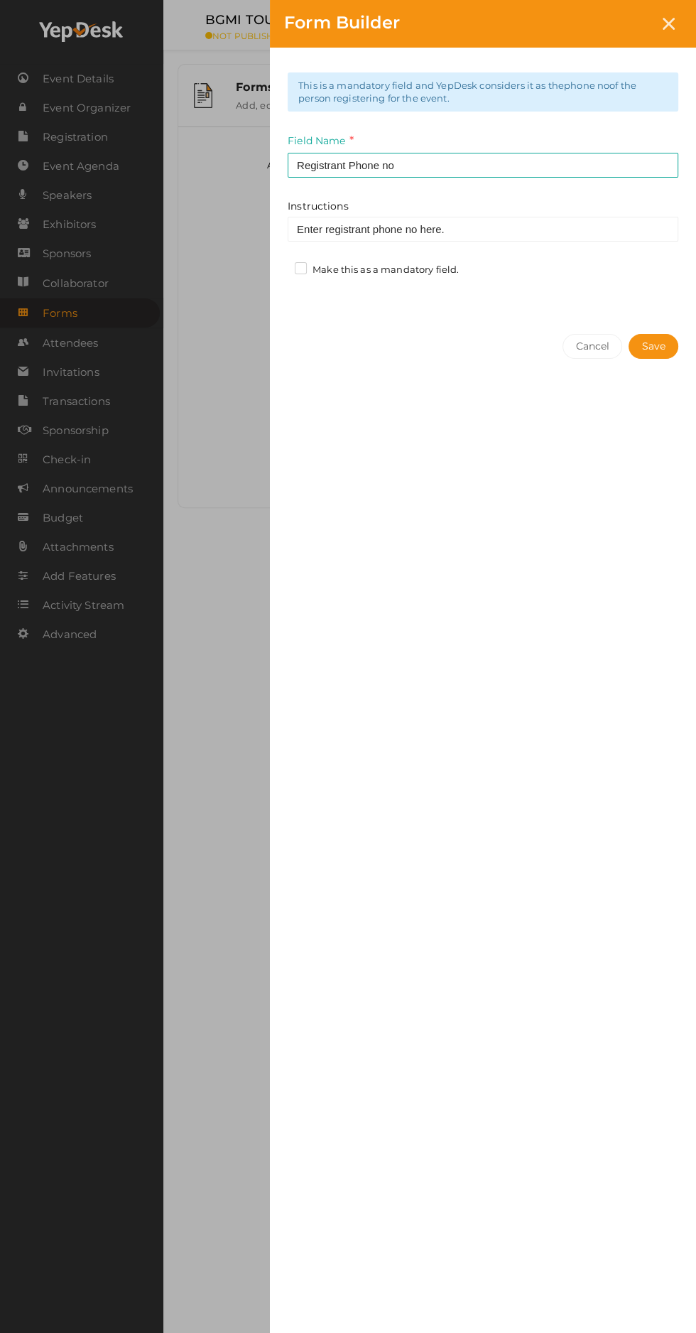
click at [301, 268] on label "Make this as a mandatory field." at bounding box center [377, 270] width 164 height 14
click at [281, 266] on input "Make this as a mandatory field." at bounding box center [281, 266] width 0 height 0
click at [302, 268] on label "Make this as a mandatory field." at bounding box center [377, 270] width 164 height 14
click at [281, 266] on input "Make this as a mandatory field." at bounding box center [281, 266] width 0 height 0
click at [295, 266] on label "Make this as a mandatory field." at bounding box center [377, 270] width 164 height 14
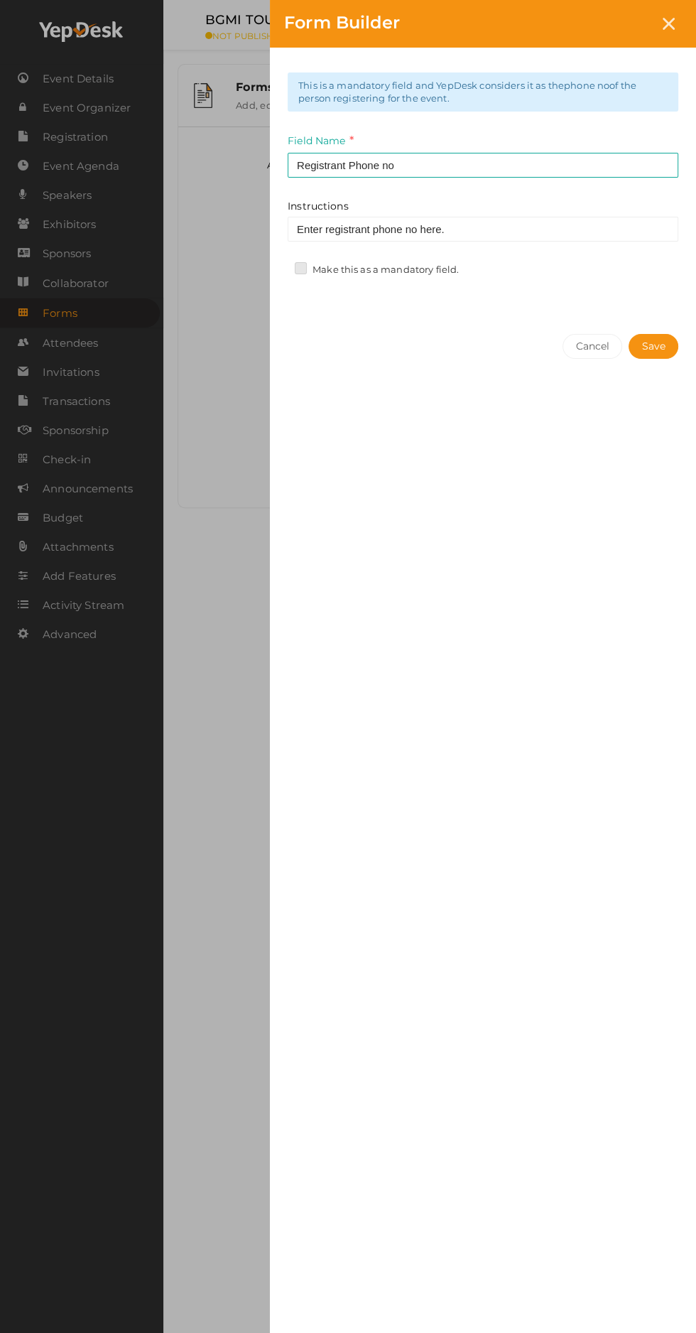
click at [281, 266] on input "Make this as a mandatory field." at bounding box center [281, 266] width 0 height 0
click at [650, 345] on button "Save" at bounding box center [654, 346] width 50 height 25
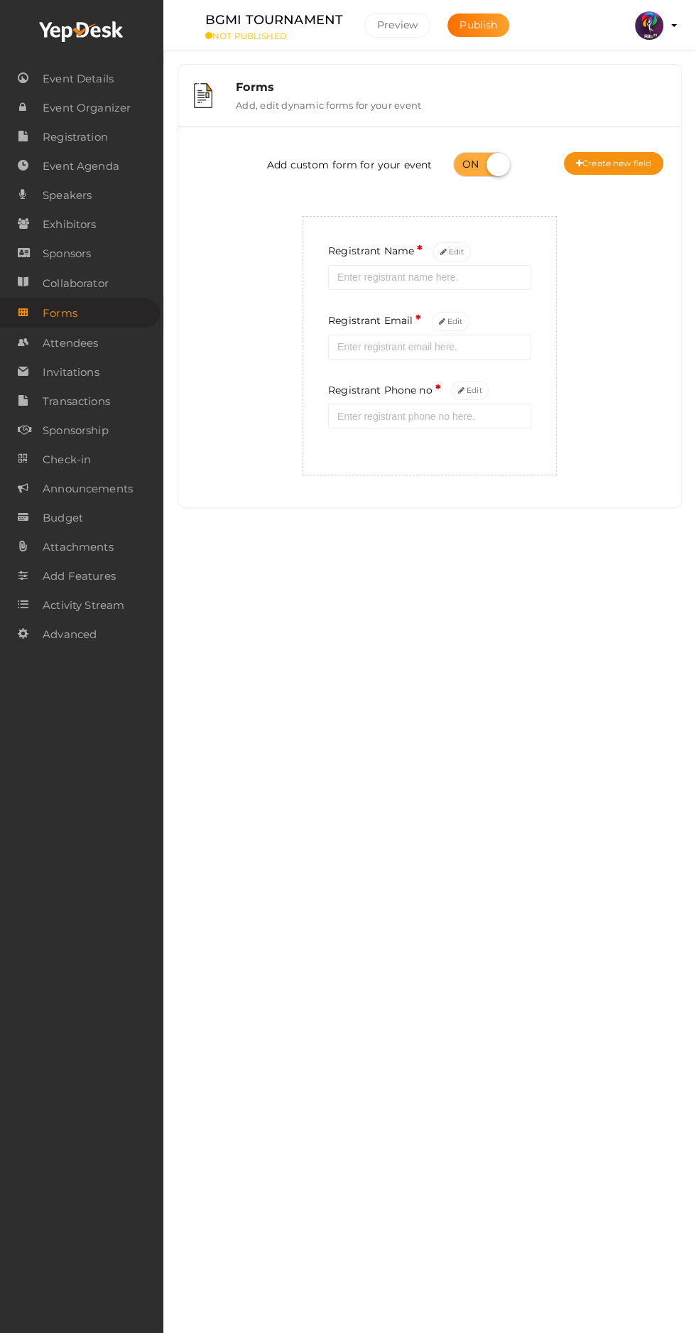
scroll to position [6, 0]
click at [586, 152] on button "Create new field" at bounding box center [613, 163] width 99 height 23
click at [595, 165] on button "Create new field" at bounding box center [613, 163] width 99 height 23
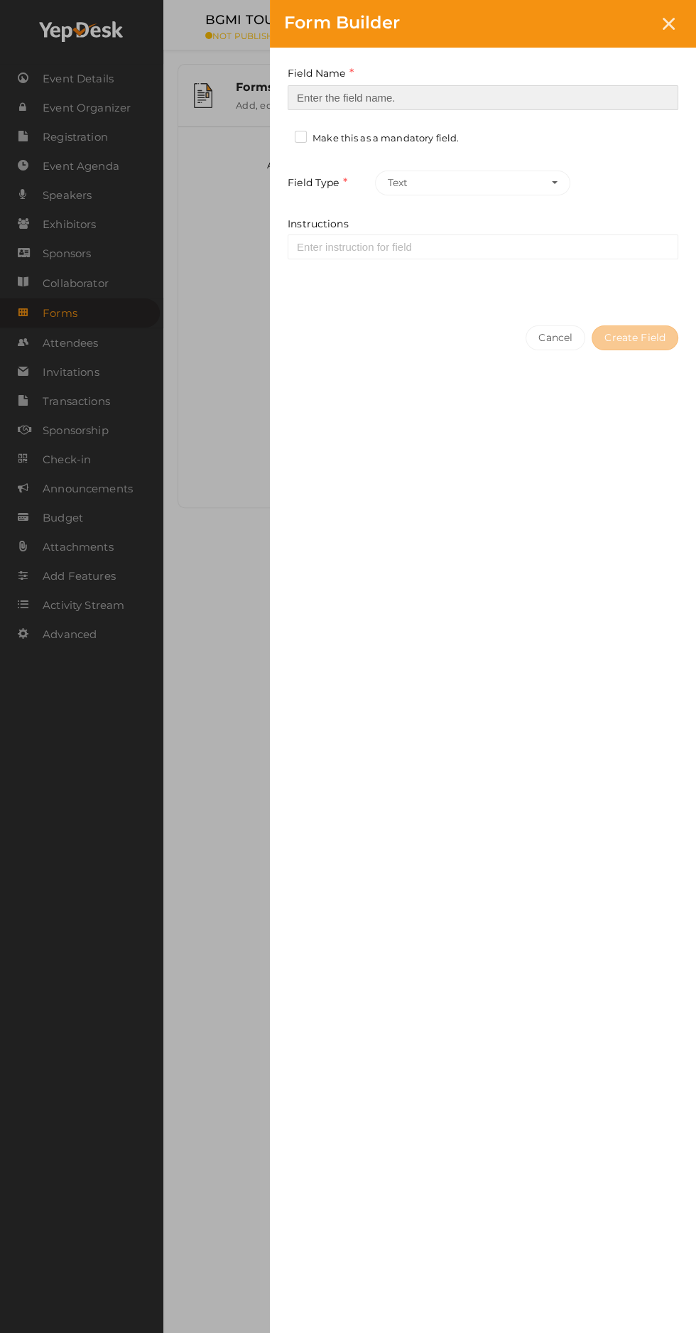
click at [349, 97] on input at bounding box center [483, 97] width 391 height 25
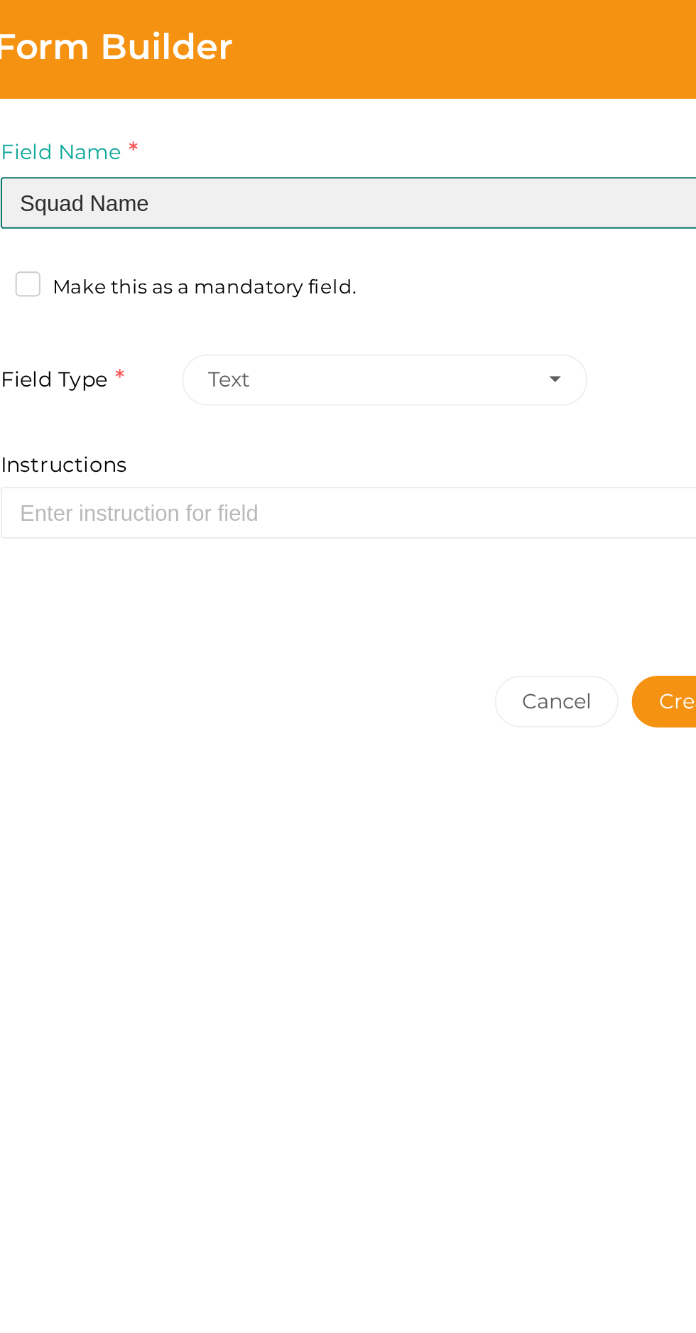
type input "Squad Name"
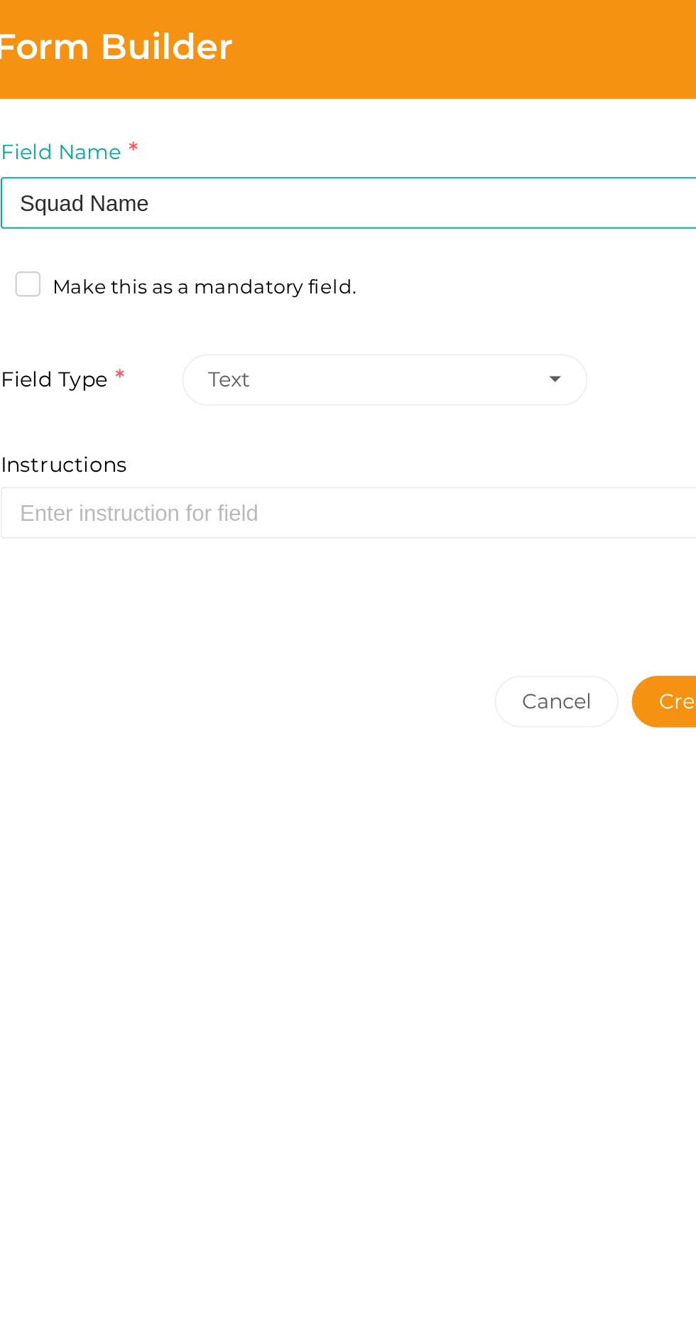
click at [311, 139] on label "Make this as a mandatory field." at bounding box center [377, 138] width 164 height 14
click at [281, 134] on input "Make this as a mandatory field." at bounding box center [281, 134] width 0 height 0
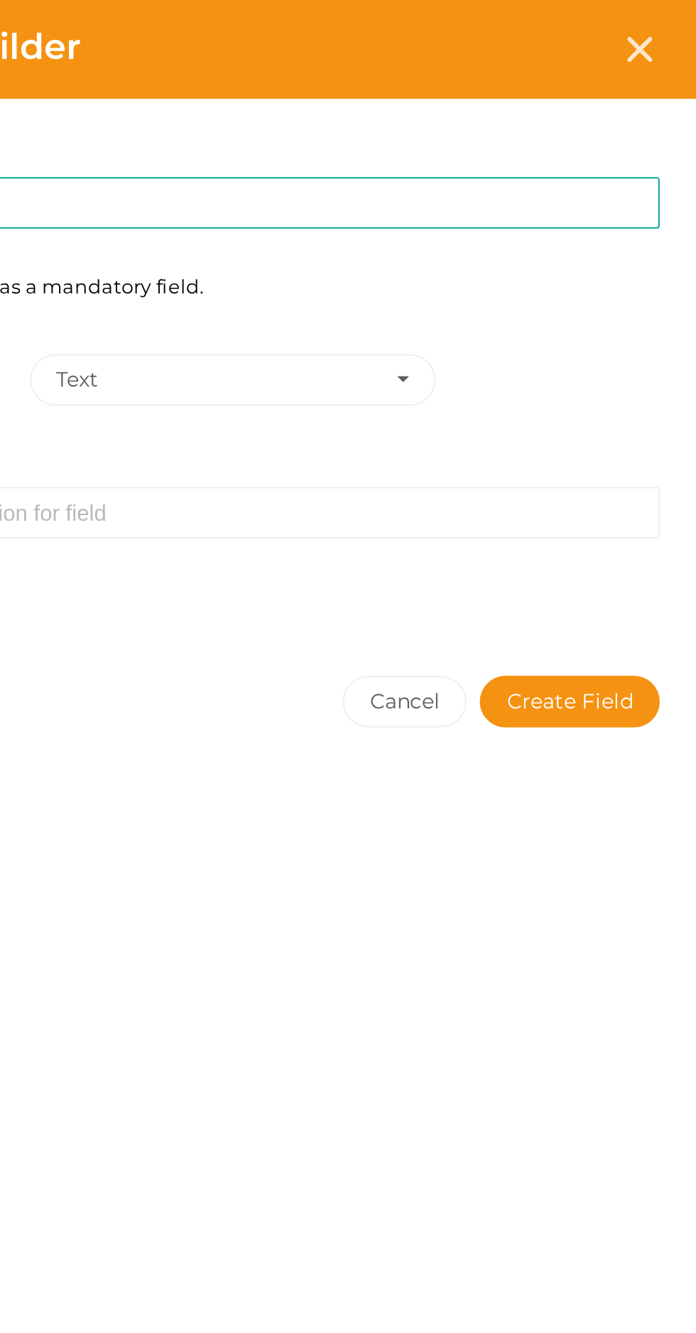
click at [626, 340] on button "Create Field" at bounding box center [635, 337] width 87 height 25
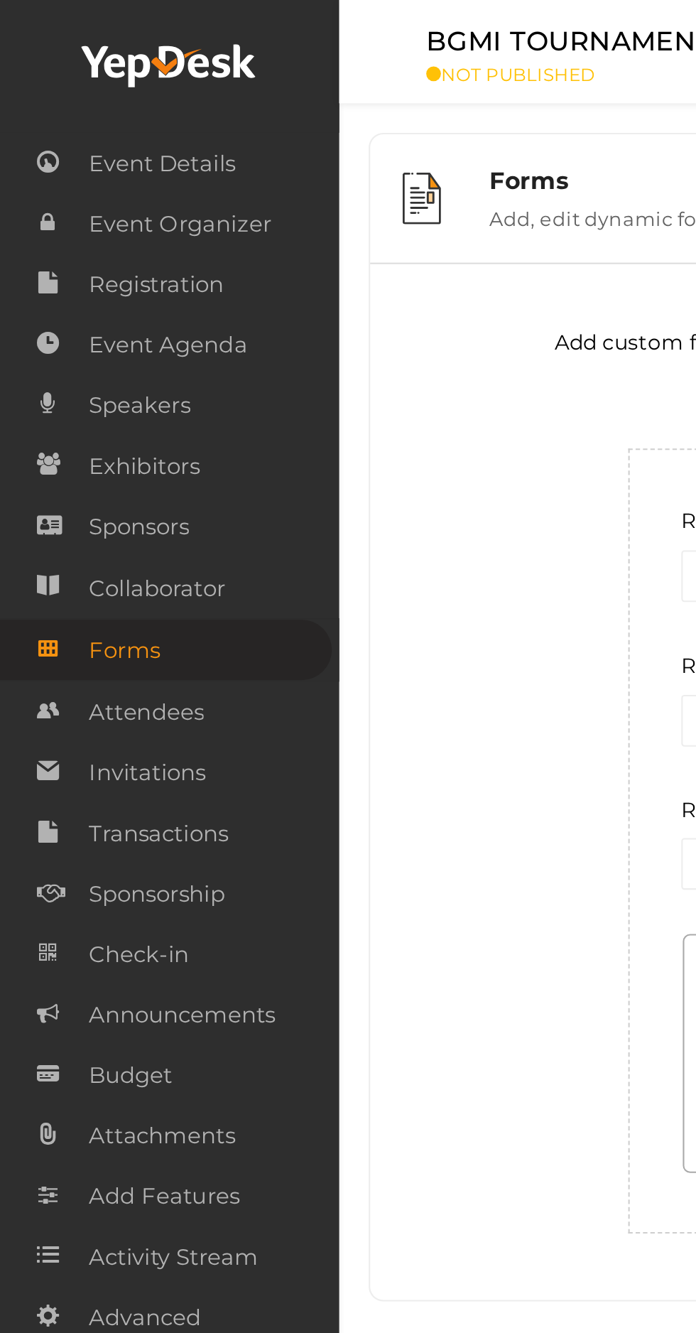
scroll to position [0, 0]
click at [55, 82] on span "Event Details" at bounding box center [78, 79] width 71 height 28
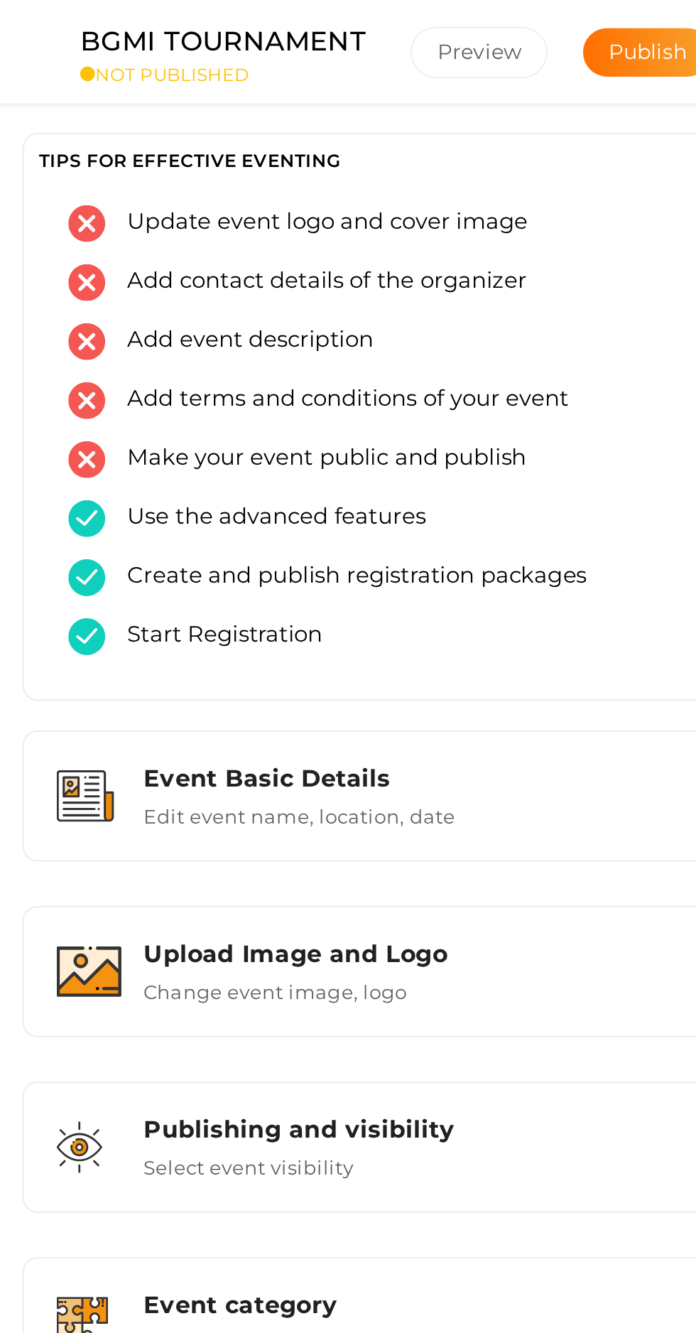
click at [324, 457] on div "Upload Image and Logo" at bounding box center [436, 460] width 400 height 14
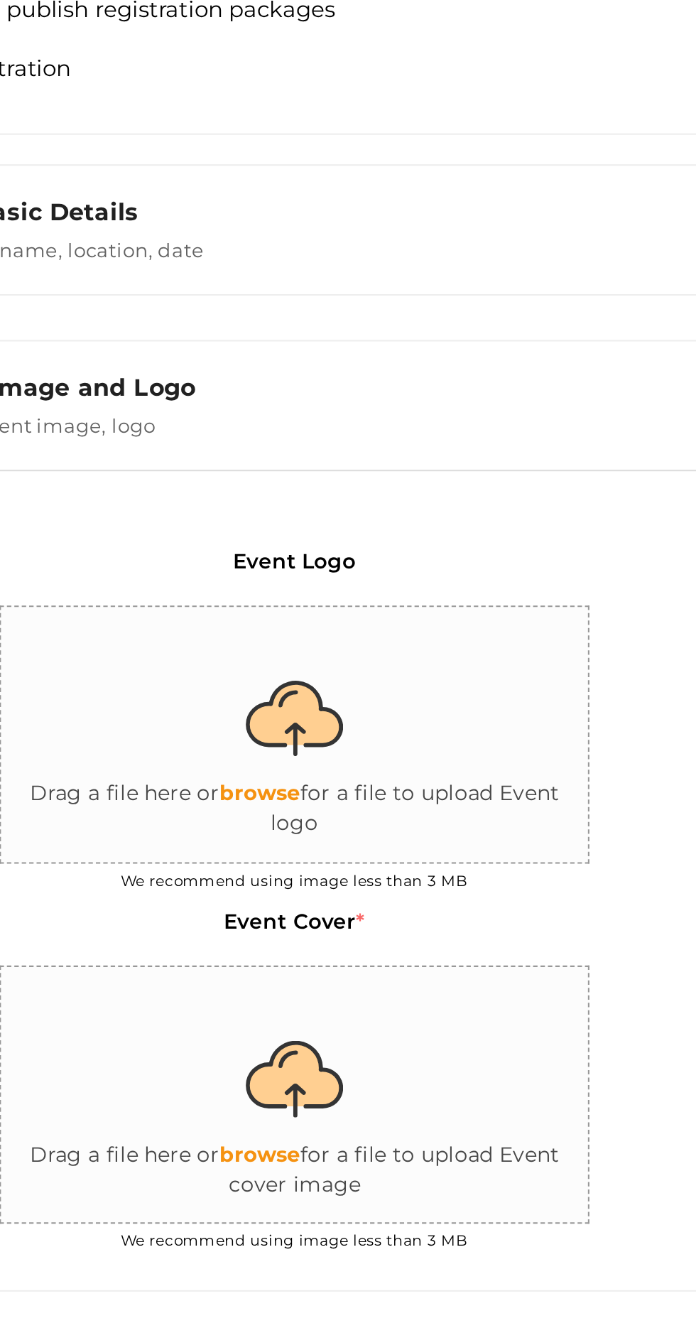
click at [441, 657] on input "file" at bounding box center [431, 627] width 284 height 124
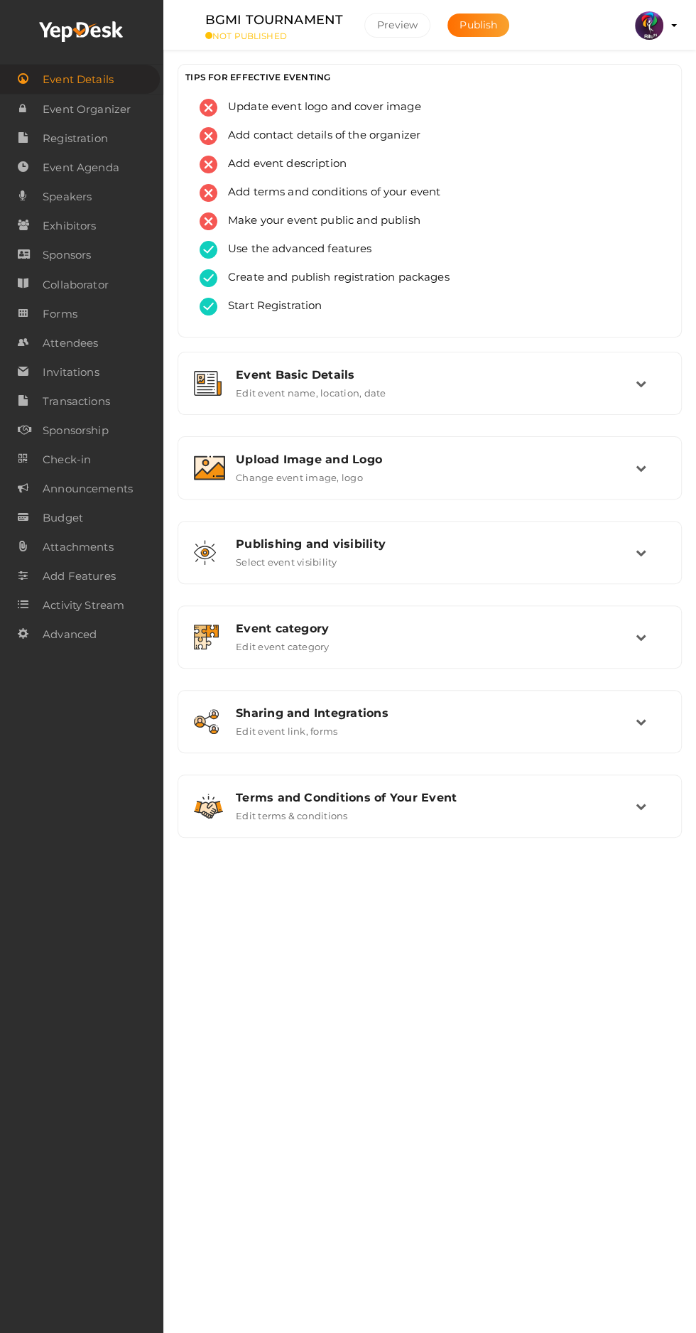
click at [274, 459] on div "Upload Image and Logo" at bounding box center [436, 460] width 400 height 14
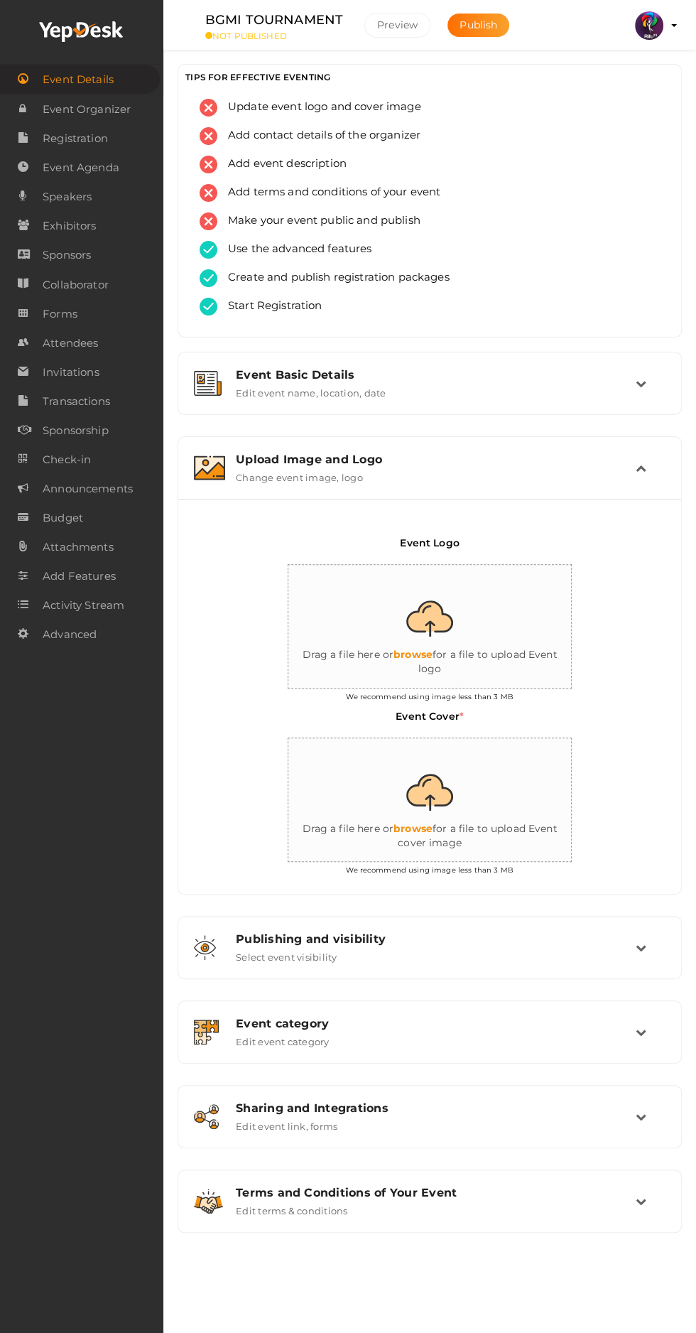
click at [425, 646] on input "file" at bounding box center [431, 627] width 284 height 124
type input "C:\fakepath\logo yepdesk.png"
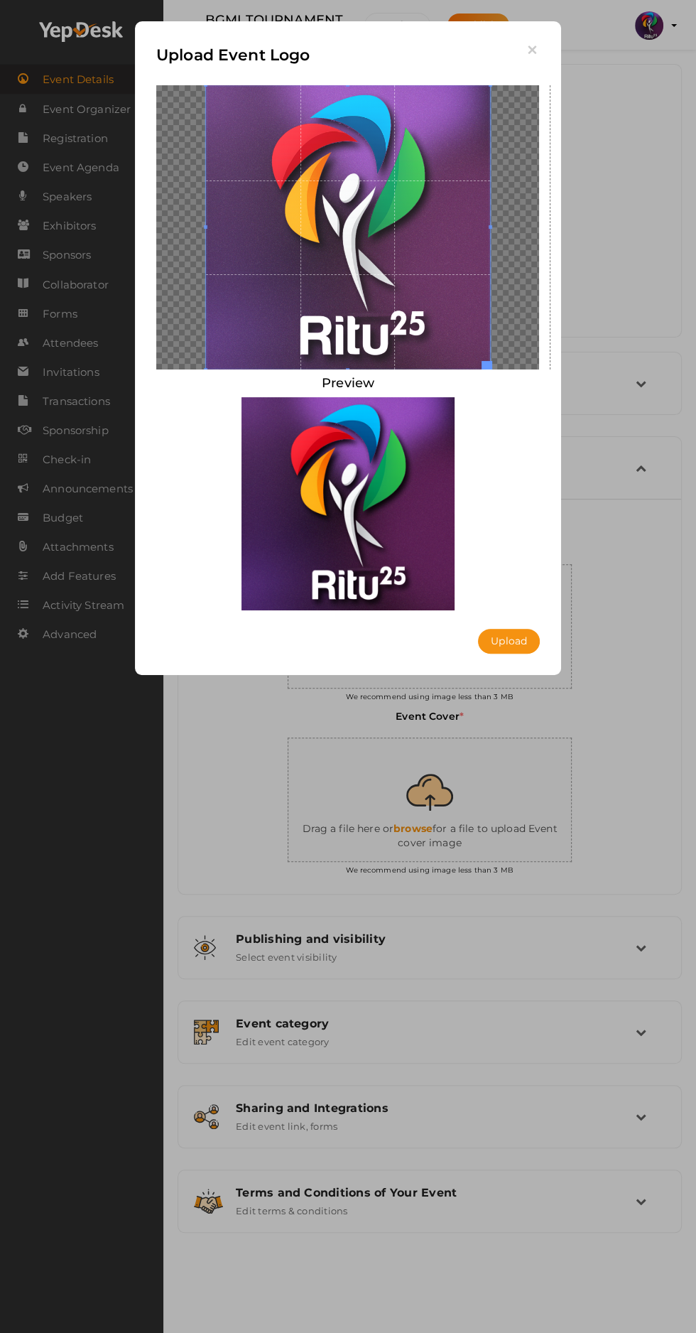
click at [503, 647] on button "Upload" at bounding box center [509, 641] width 62 height 25
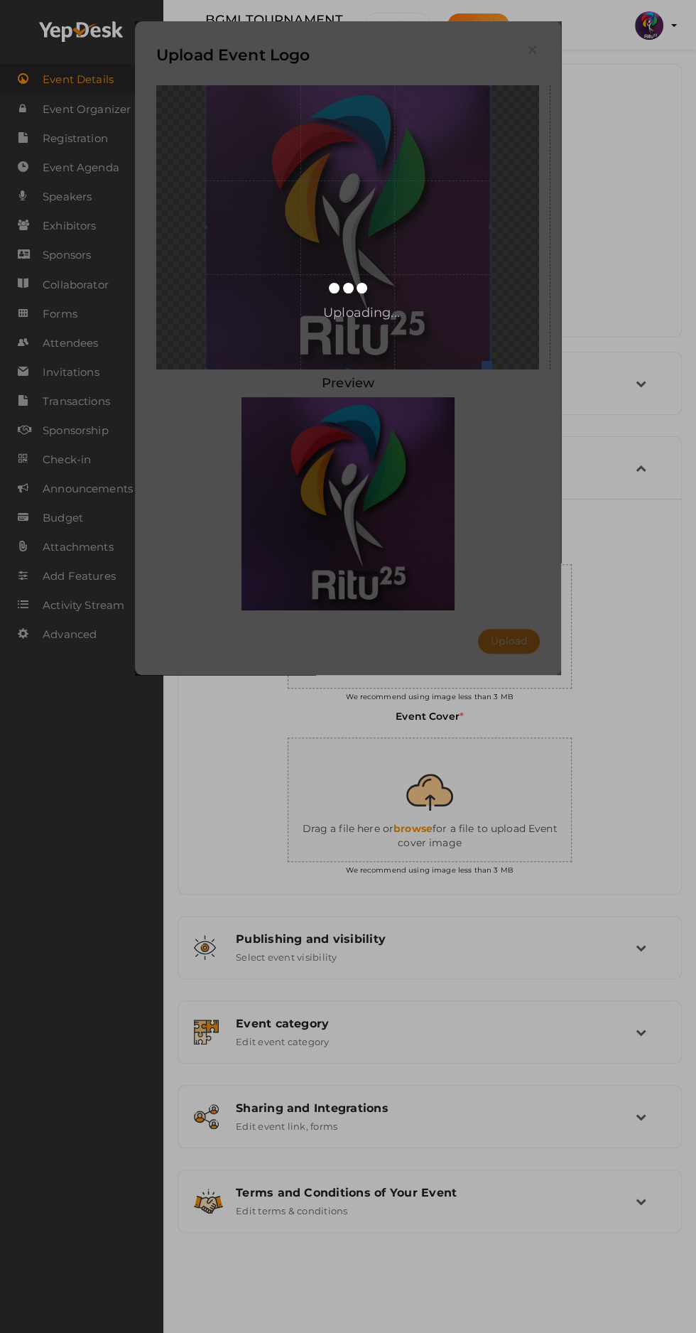
click at [16, 786] on div "Upload Event Logo Preview Upload Uploading..." at bounding box center [348, 666] width 696 height 1333
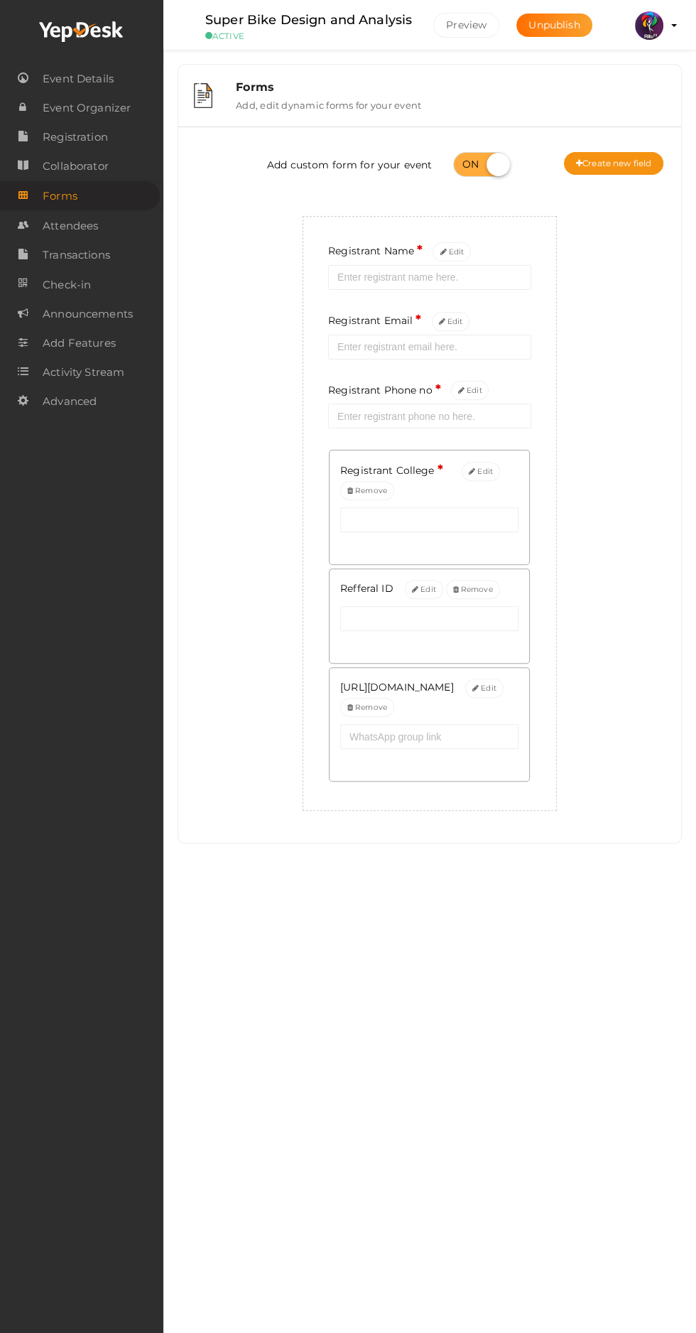
click at [649, 24] on img at bounding box center [649, 25] width 28 height 28
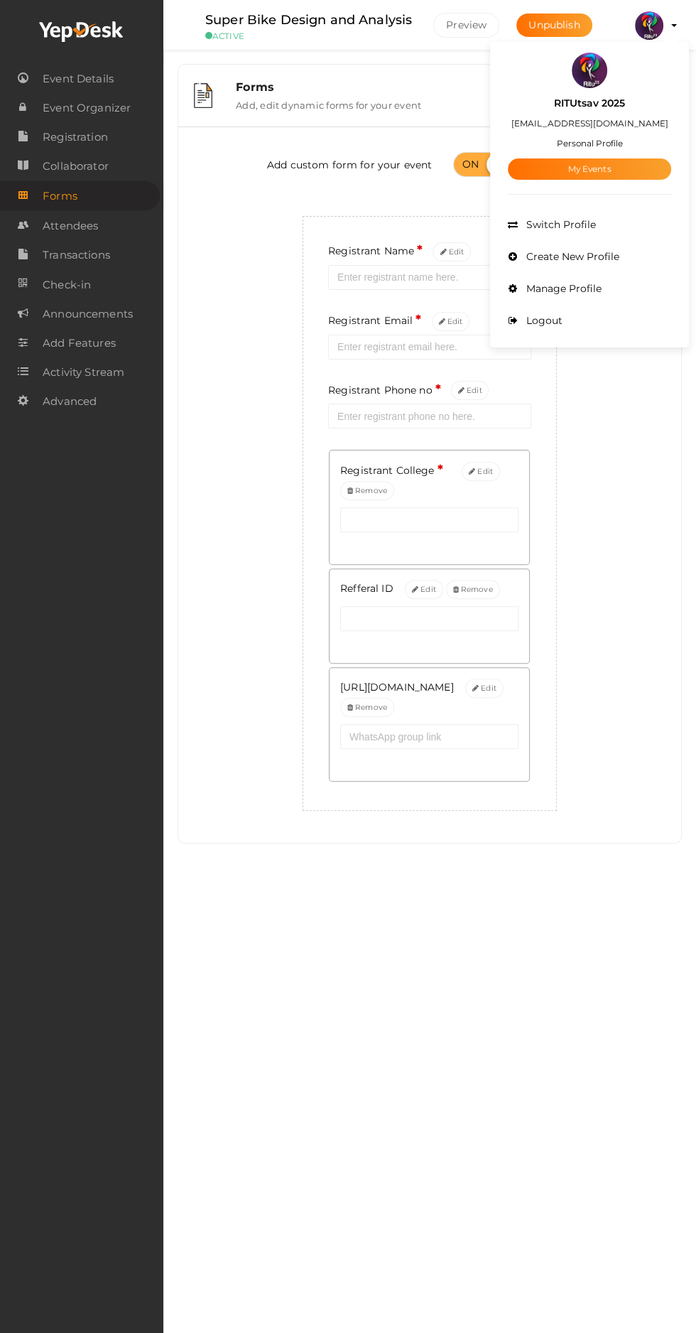
click at [640, 168] on link "My Events" at bounding box center [589, 168] width 163 height 21
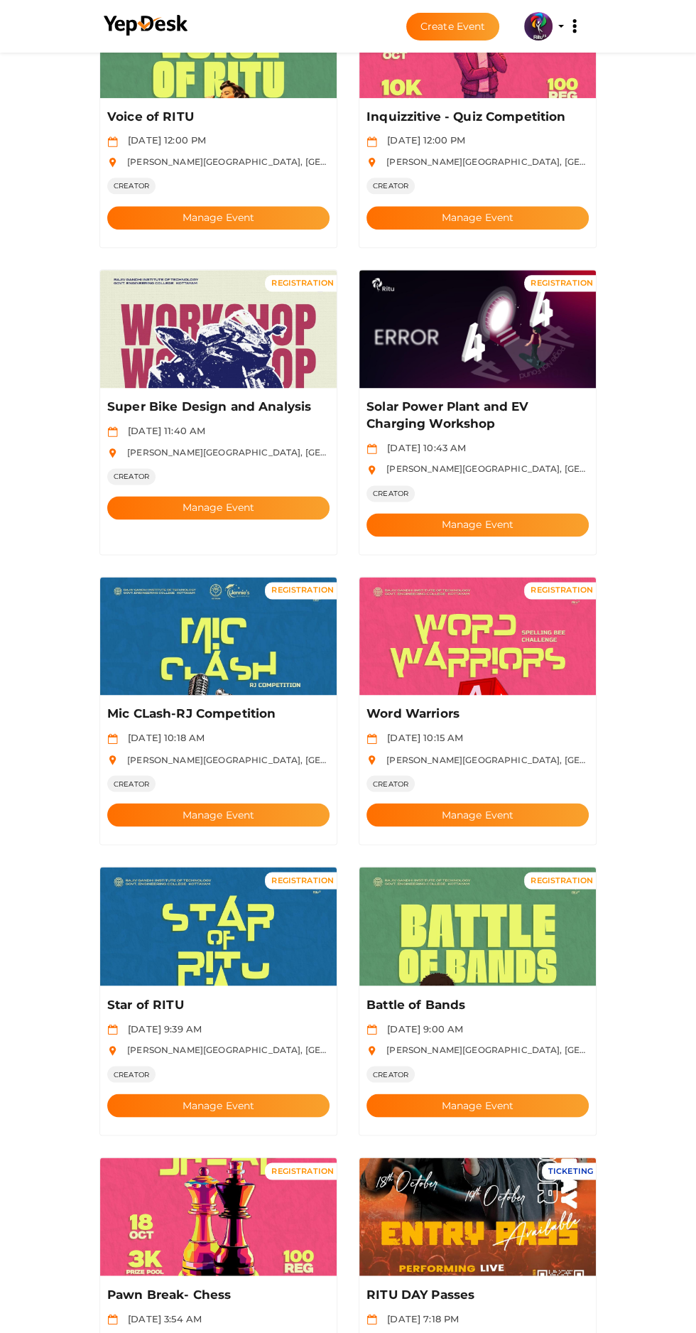
scroll to position [1095, 0]
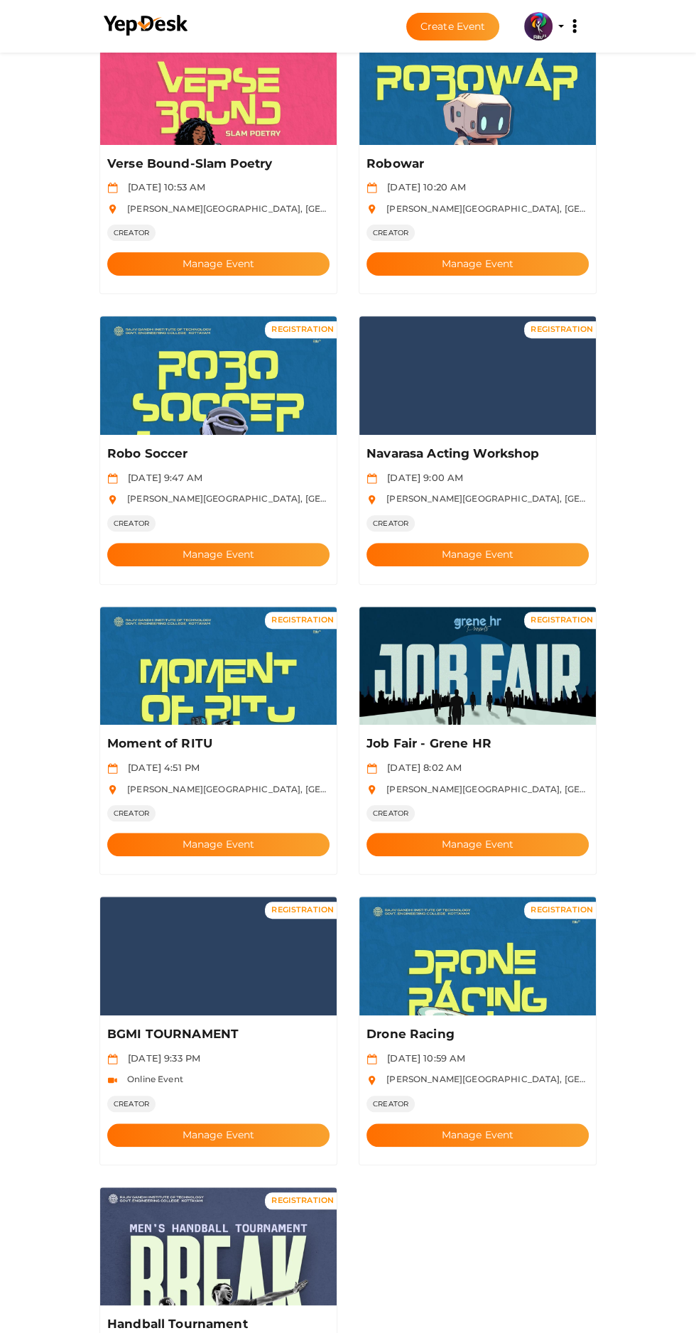
scroll to position [192, 0]
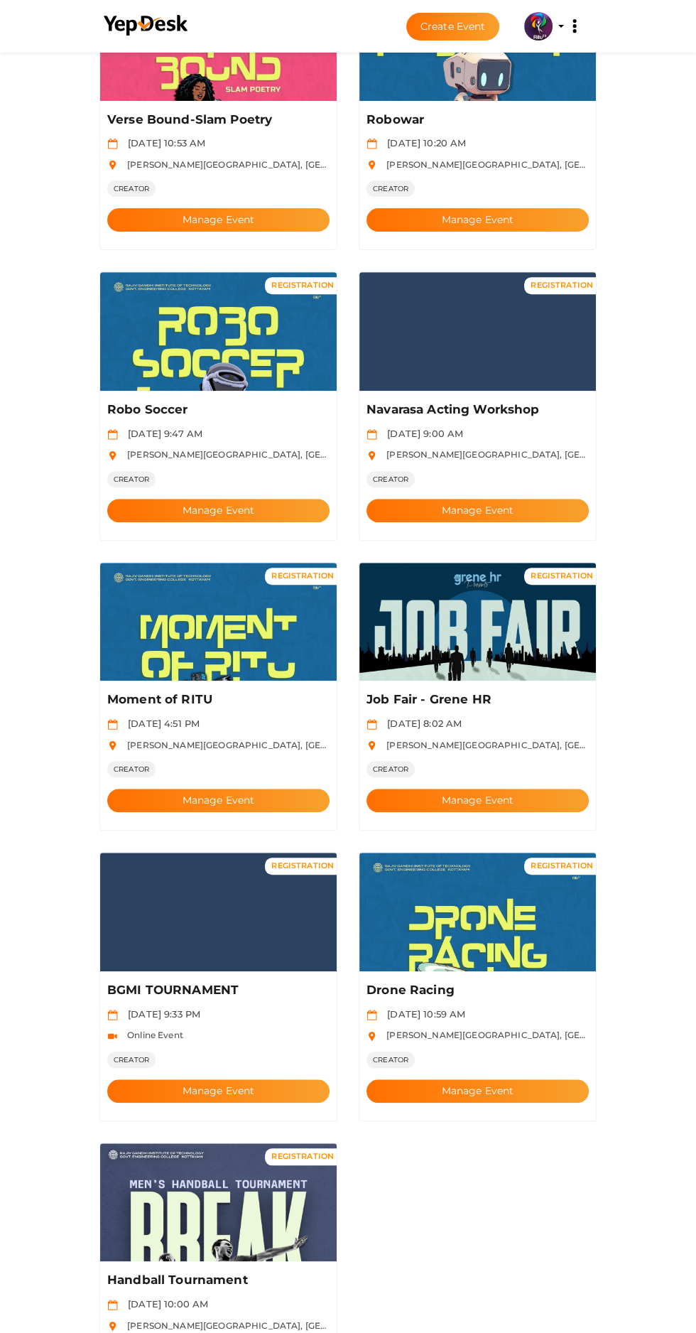
click at [270, 1079] on button "Manage Event" at bounding box center [218, 1090] width 222 height 23
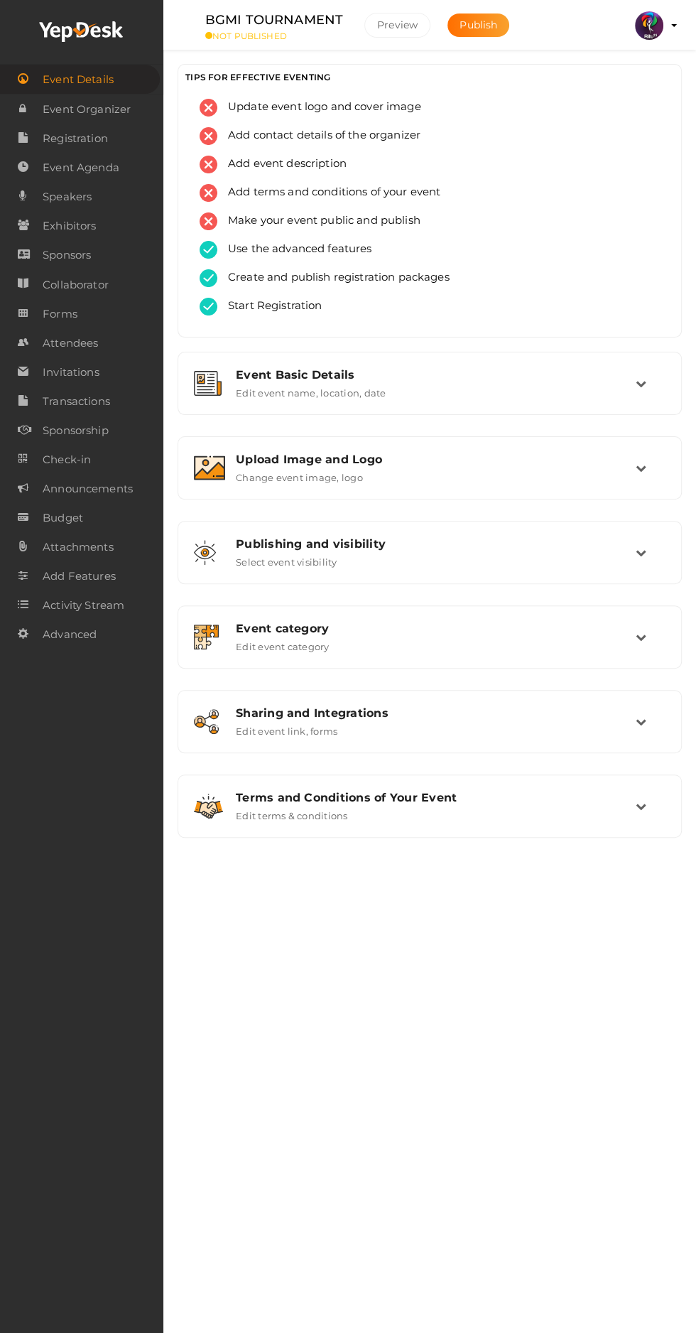
click at [561, 374] on div "Event Basic Details" at bounding box center [436, 375] width 400 height 14
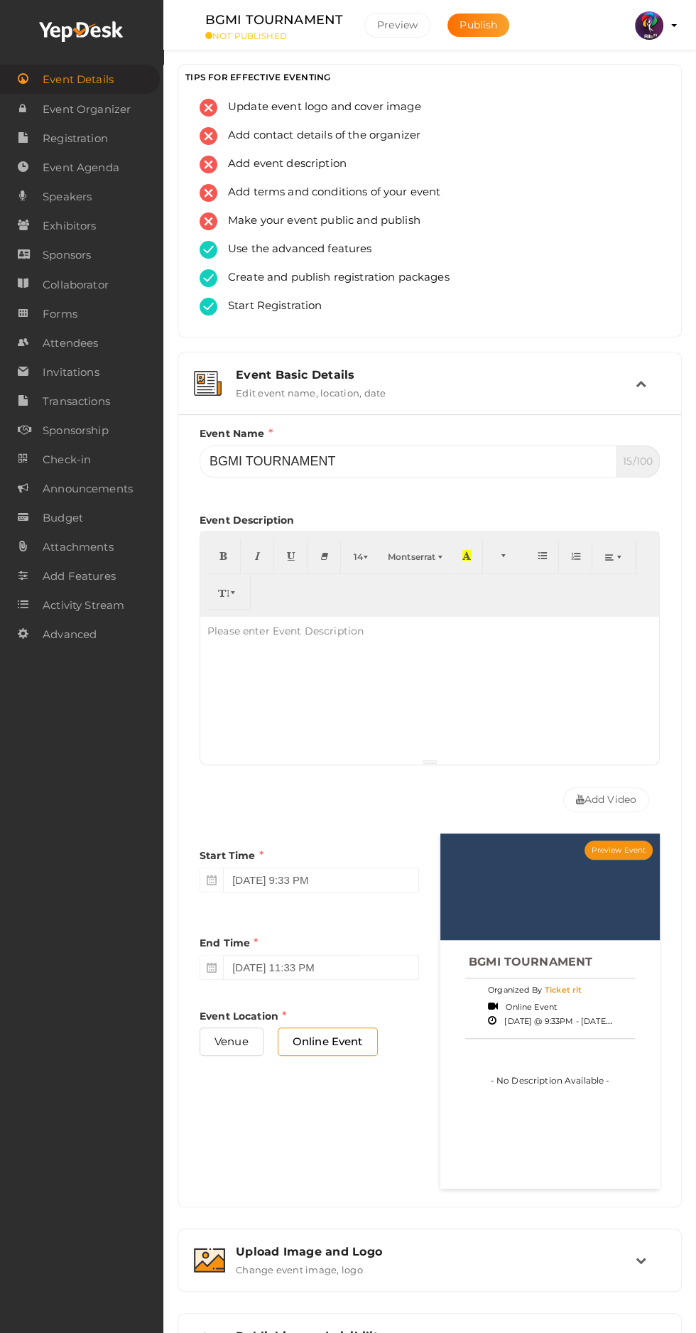
click at [607, 383] on div "Event Basic Details Edit event name, location, date" at bounding box center [430, 383] width 411 height 31
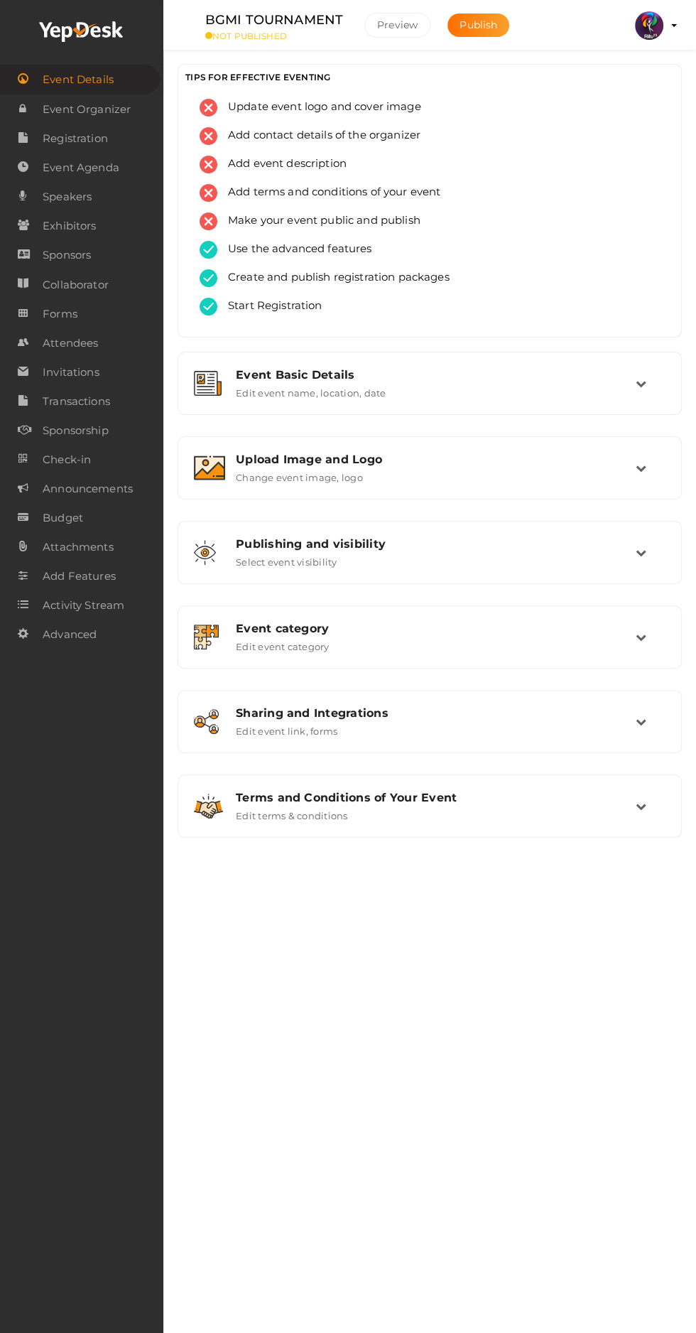
click at [565, 489] on div "Upload Image and Logo Change event image, logo" at bounding box center [429, 468] width 489 height 48
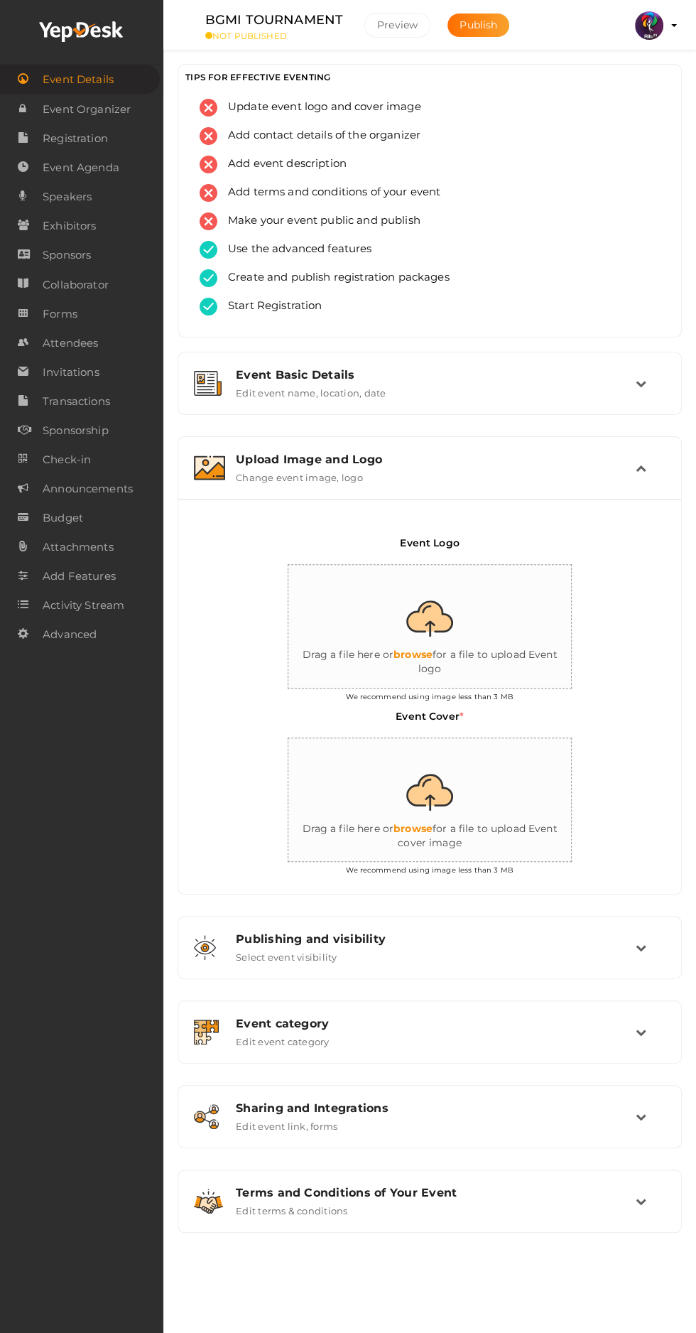
click at [444, 671] on input "file" at bounding box center [431, 627] width 284 height 124
type input "C:\fakepath\logo yepdesk.png"
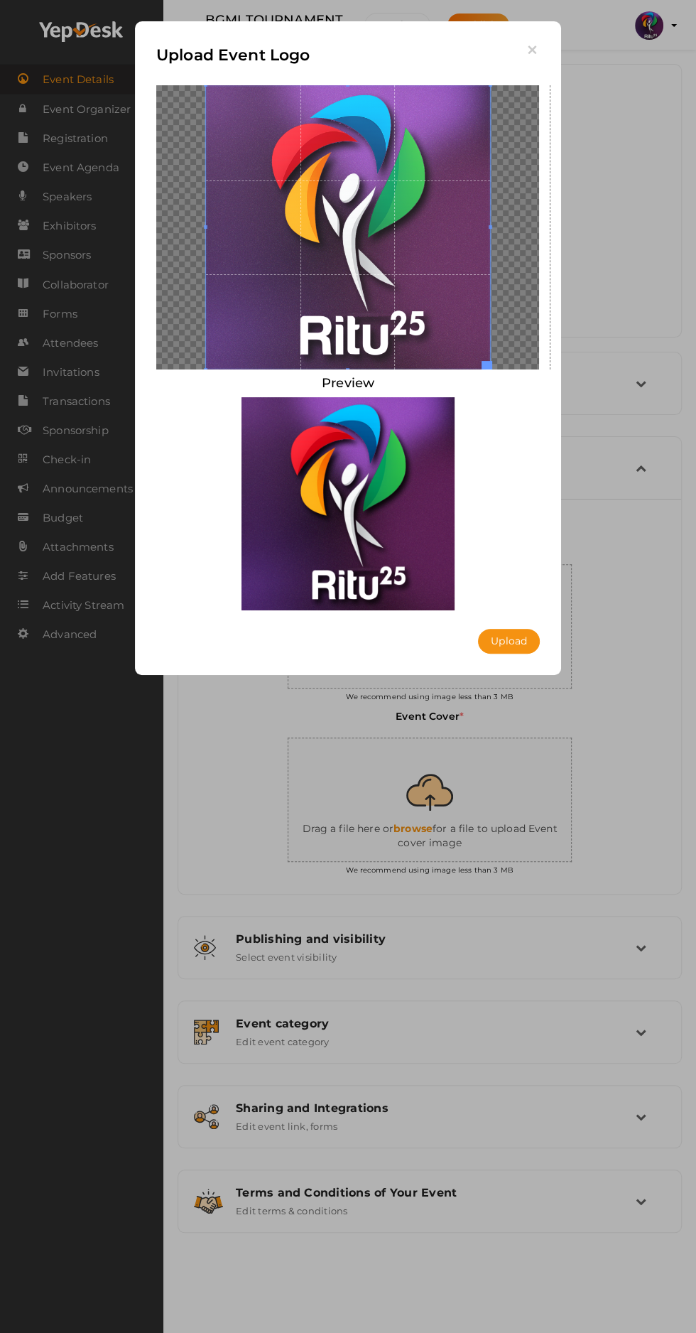
click at [531, 633] on button "Upload" at bounding box center [509, 641] width 62 height 25
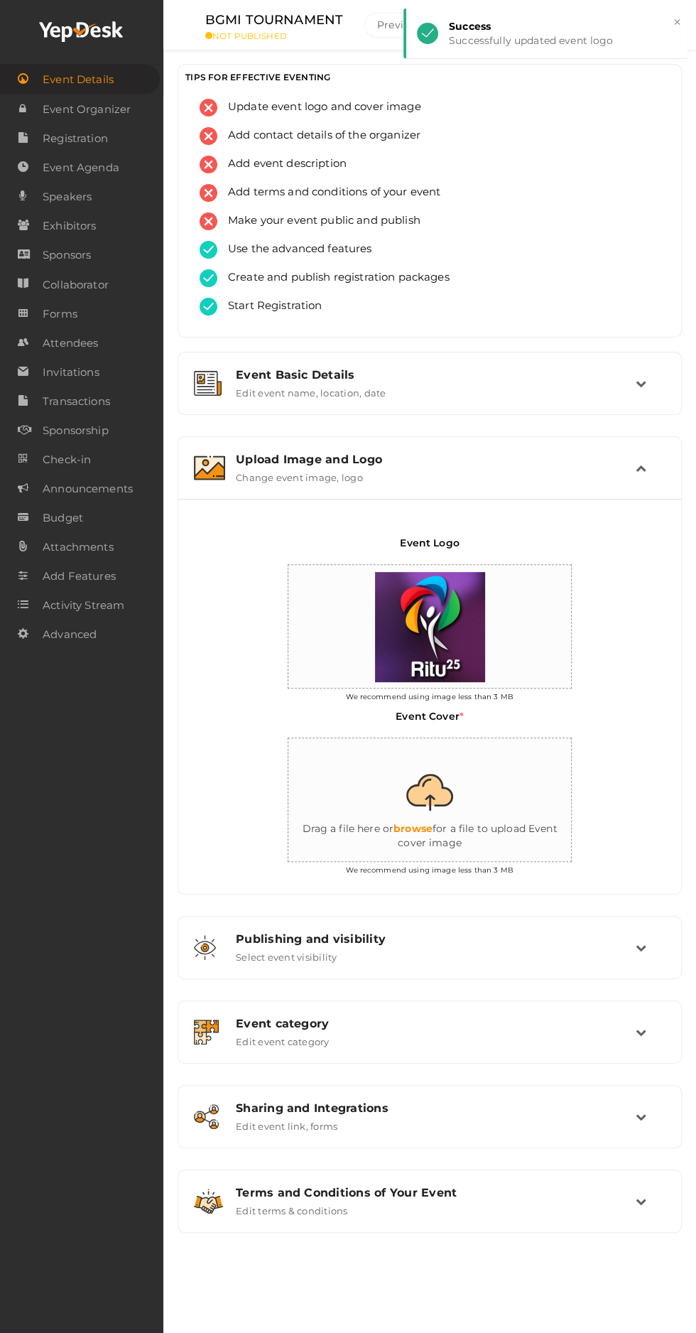
click at [504, 795] on input "file" at bounding box center [431, 800] width 284 height 124
type input "C:\fakepath\BGMI_Ritu25.png"
